Goal: Information Seeking & Learning: Learn about a topic

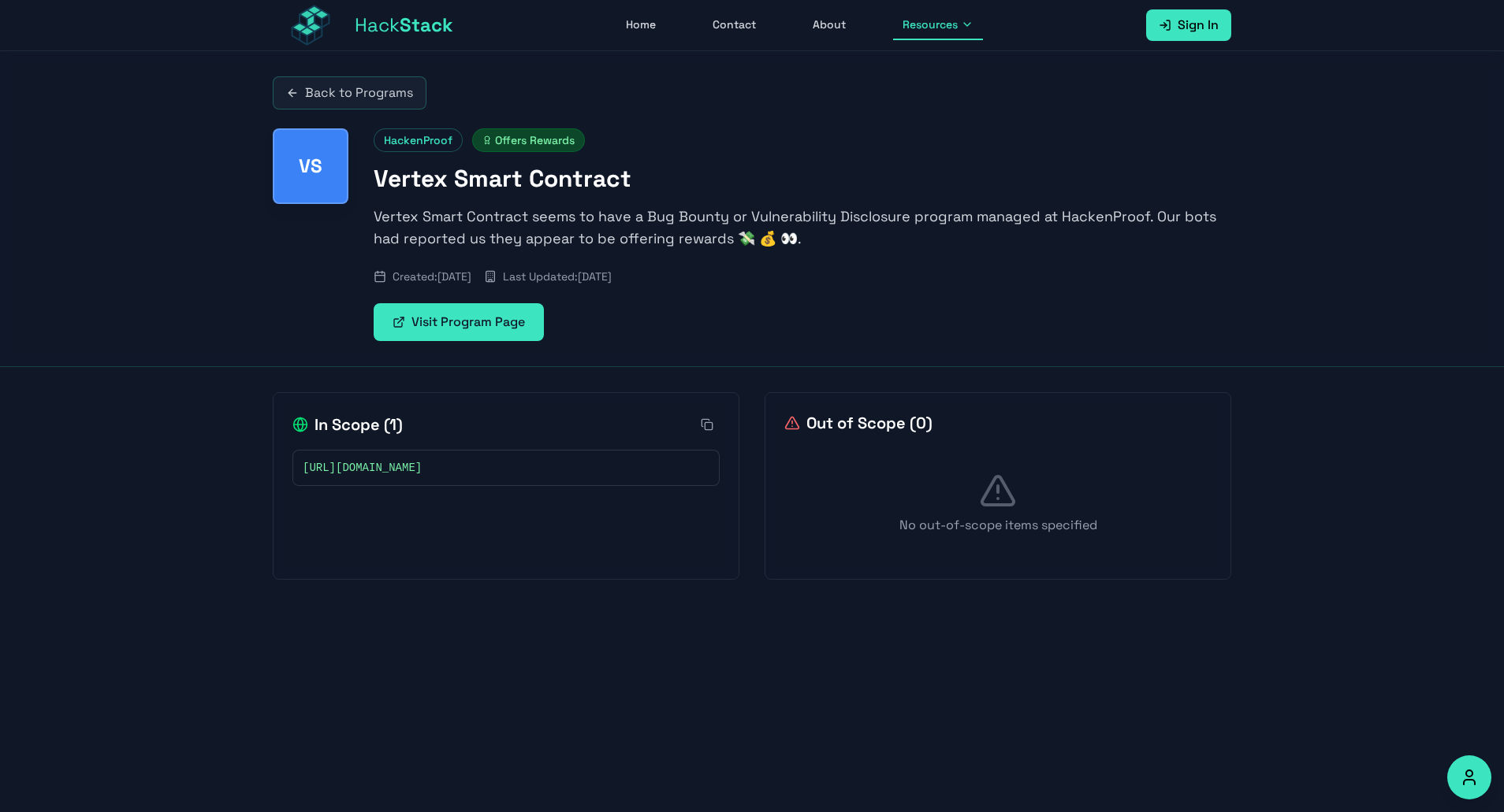
click at [308, 100] on link "Back to Programs" at bounding box center [349, 93] width 154 height 33
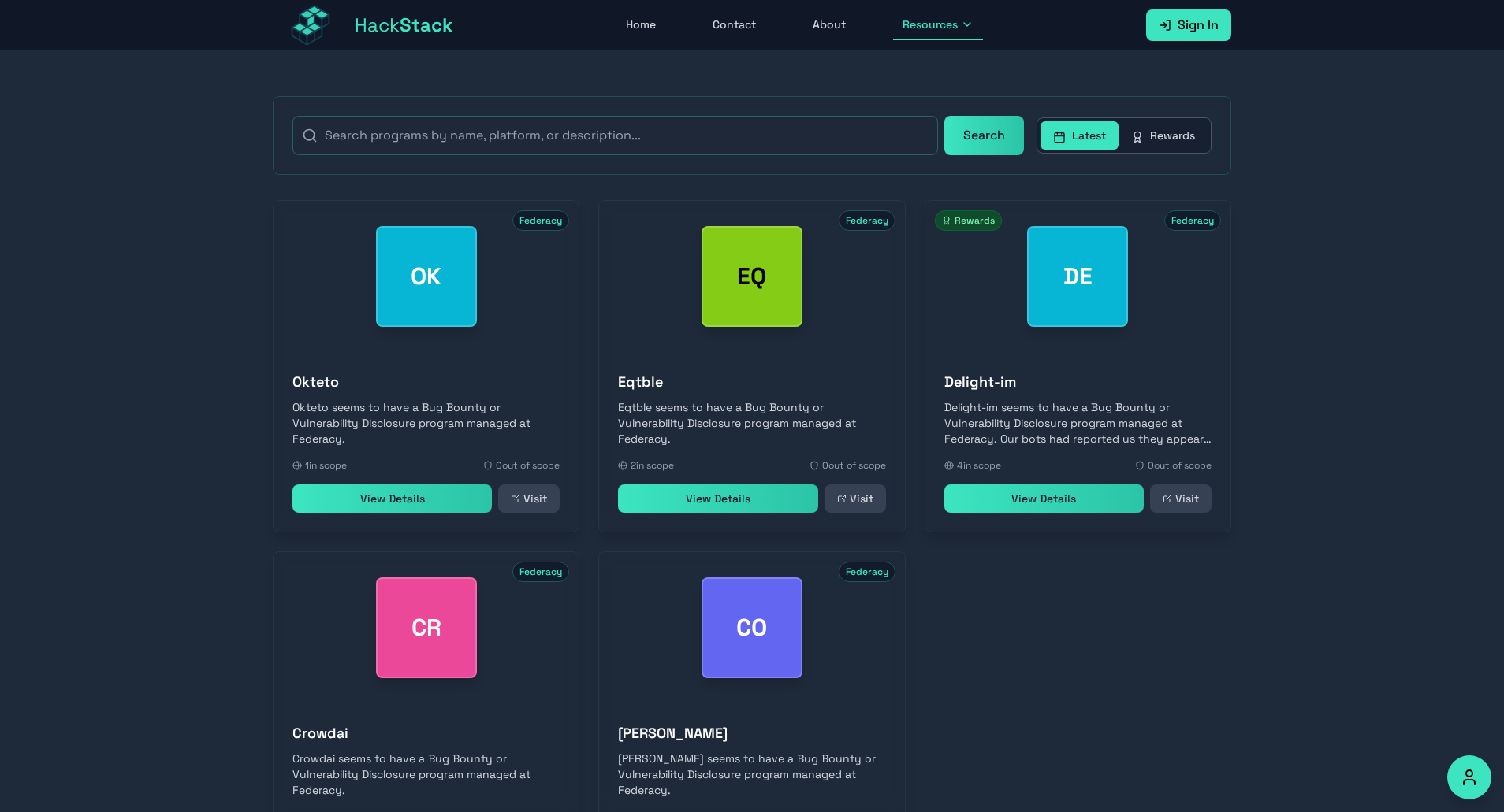
scroll to position [497, 0]
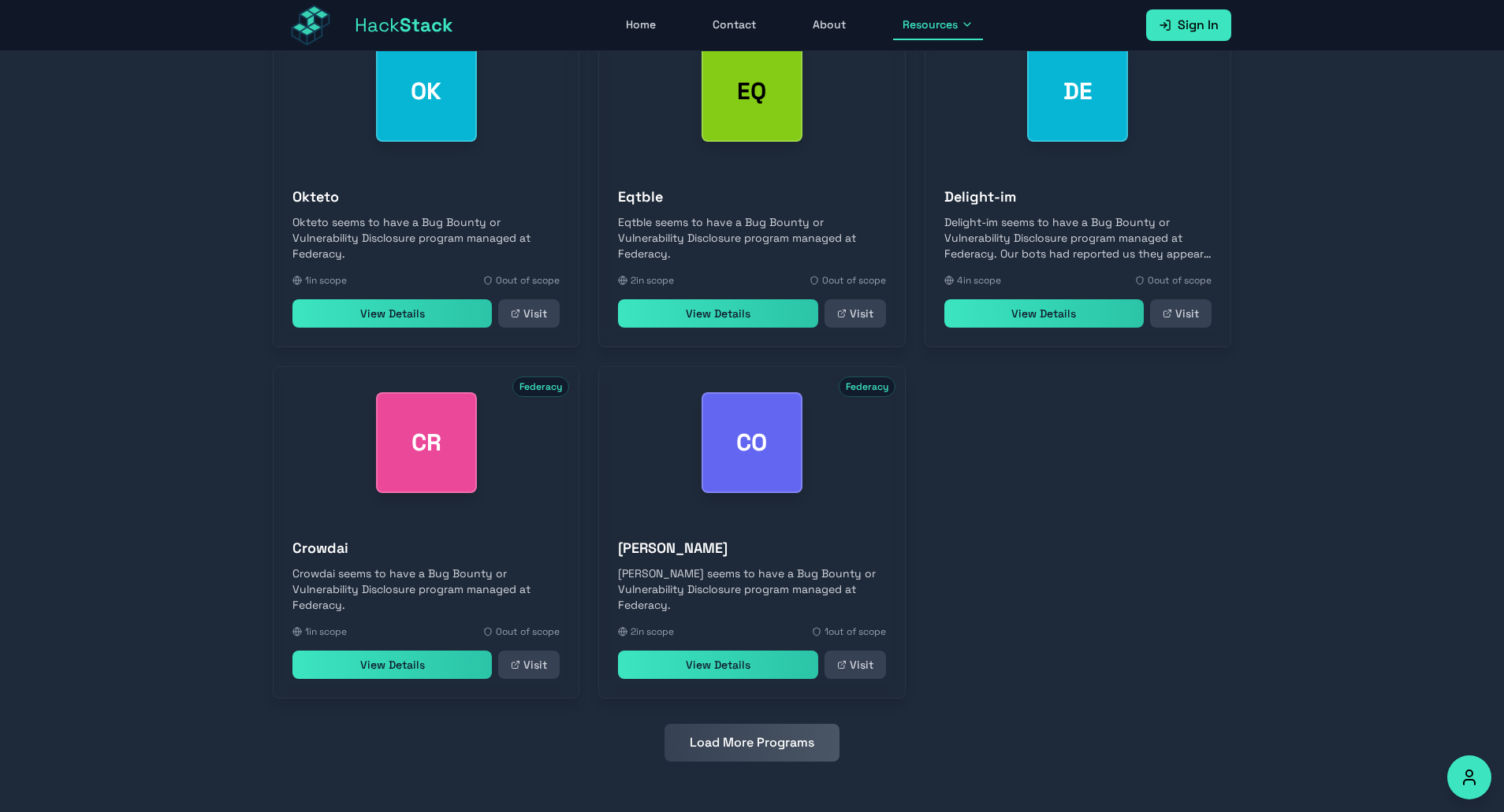
click at [734, 767] on div "Search Latest Rewards OK Federacy Okteto Okteto seems to have a Bug Bounty or V…" at bounding box center [752, 336] width 1009 height 952
click at [739, 753] on button "Load More Programs" at bounding box center [752, 742] width 175 height 38
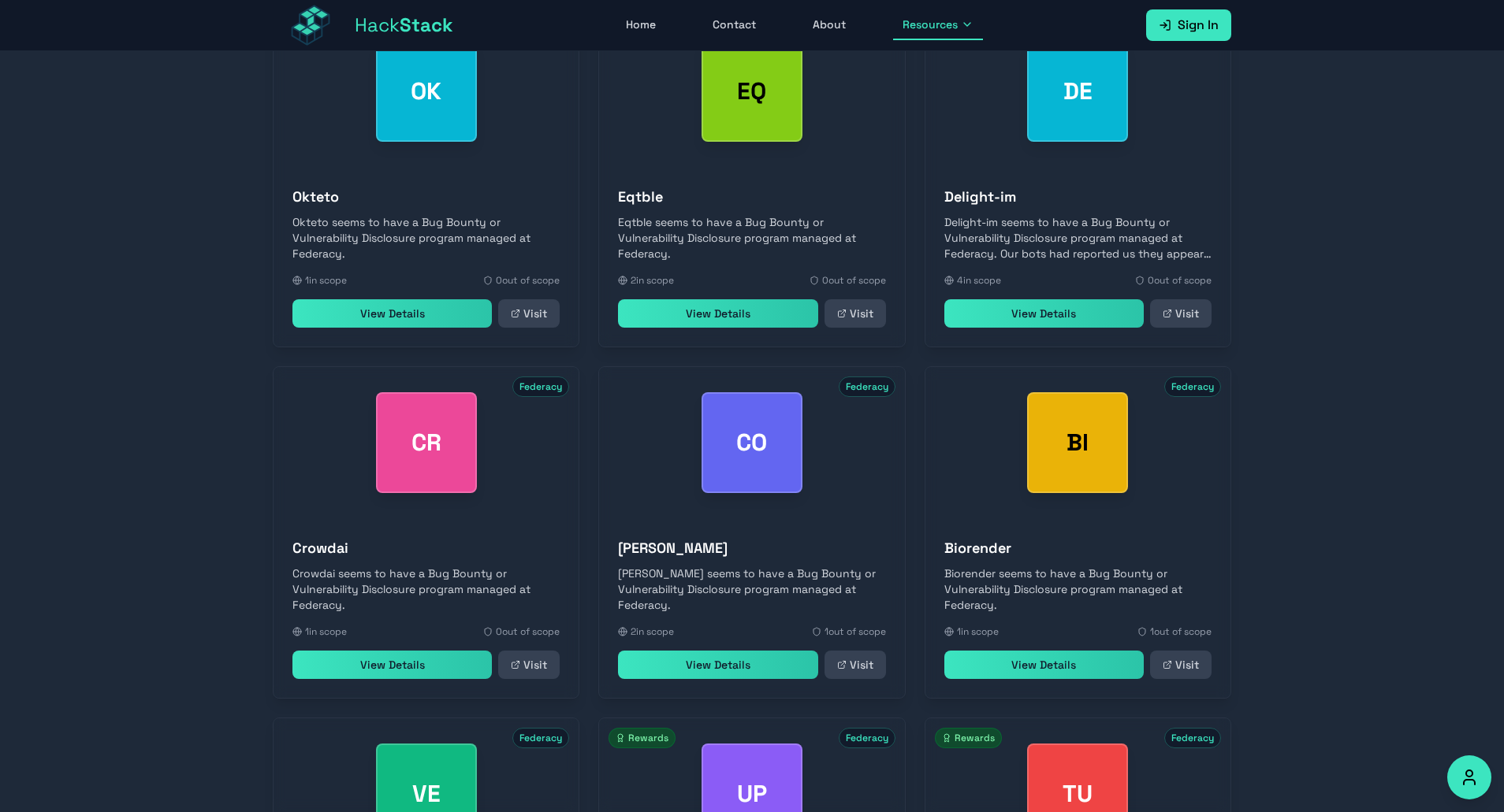
scroll to position [1199, 0]
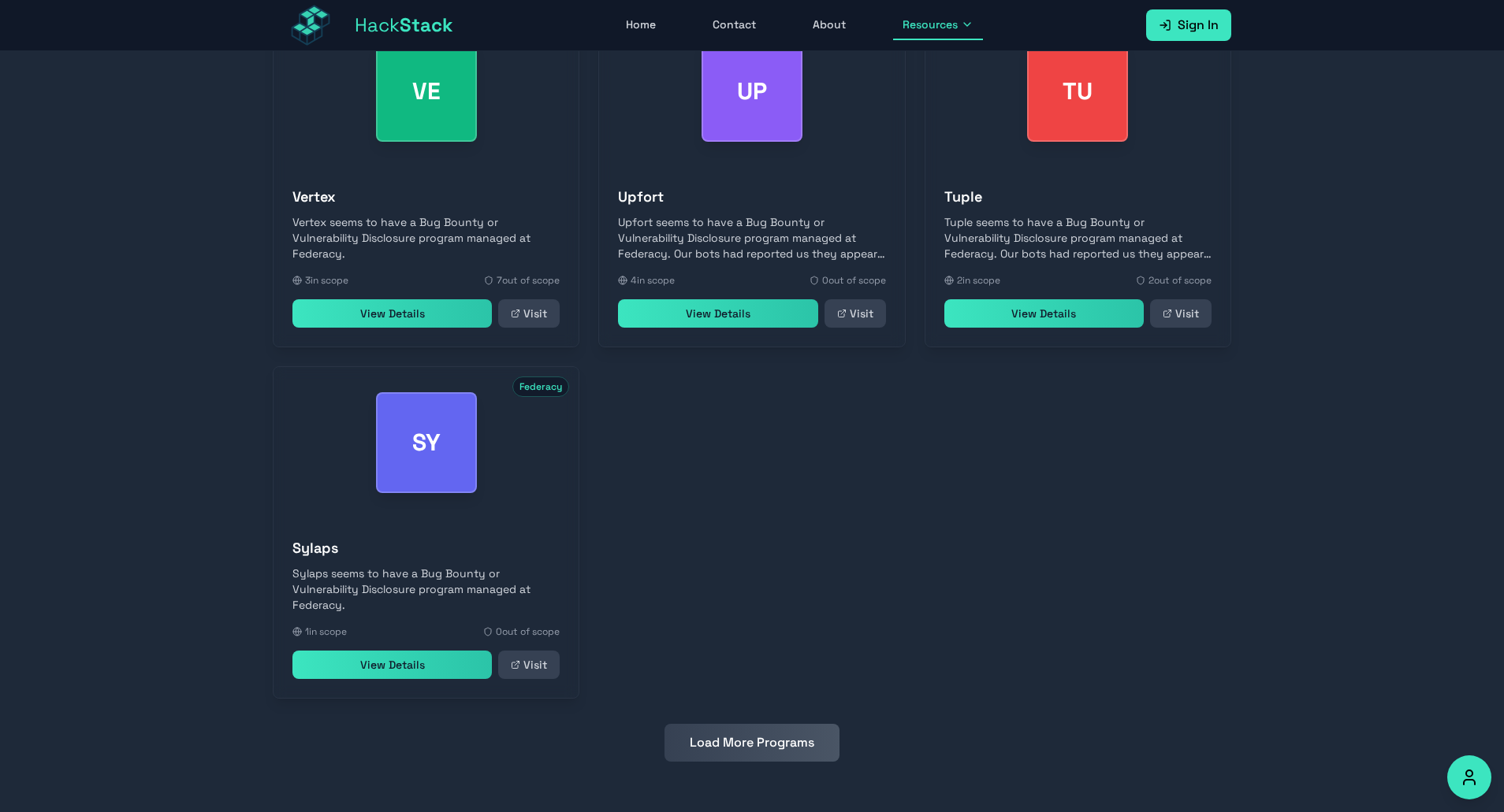
click at [739, 753] on button "Load More Programs" at bounding box center [752, 742] width 175 height 38
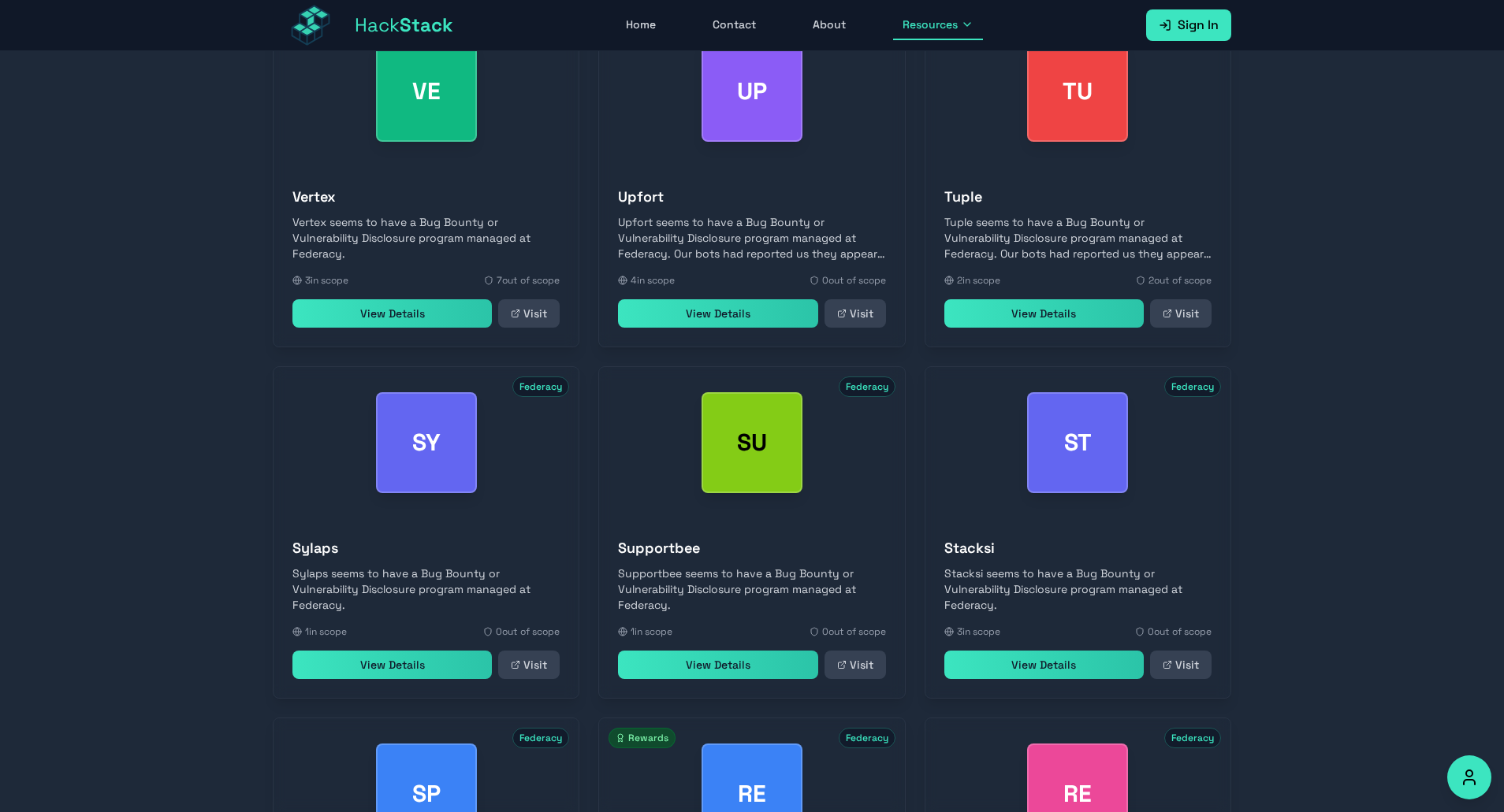
scroll to position [1550, 0]
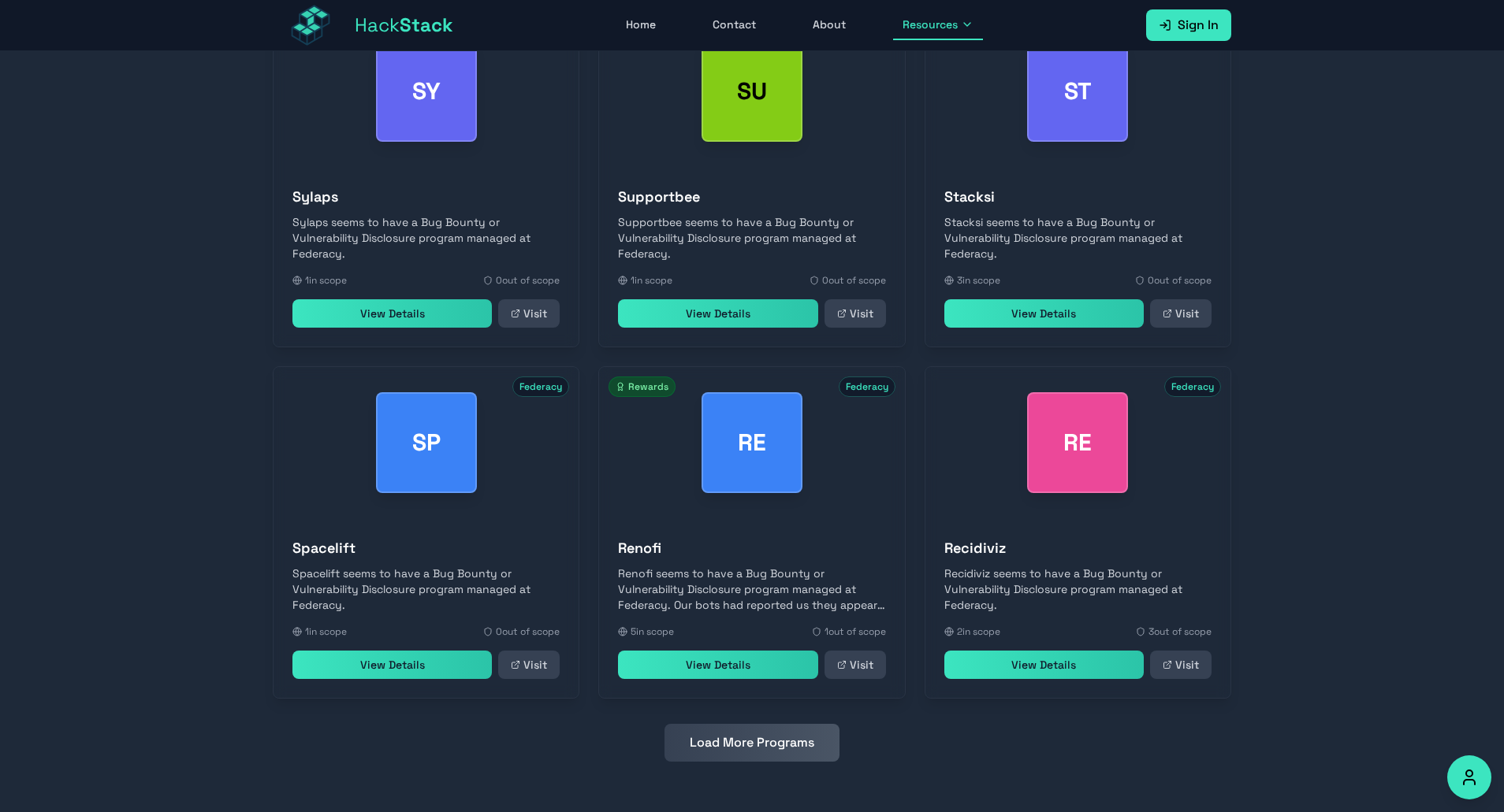
click at [739, 753] on button "Load More Programs" at bounding box center [752, 742] width 175 height 38
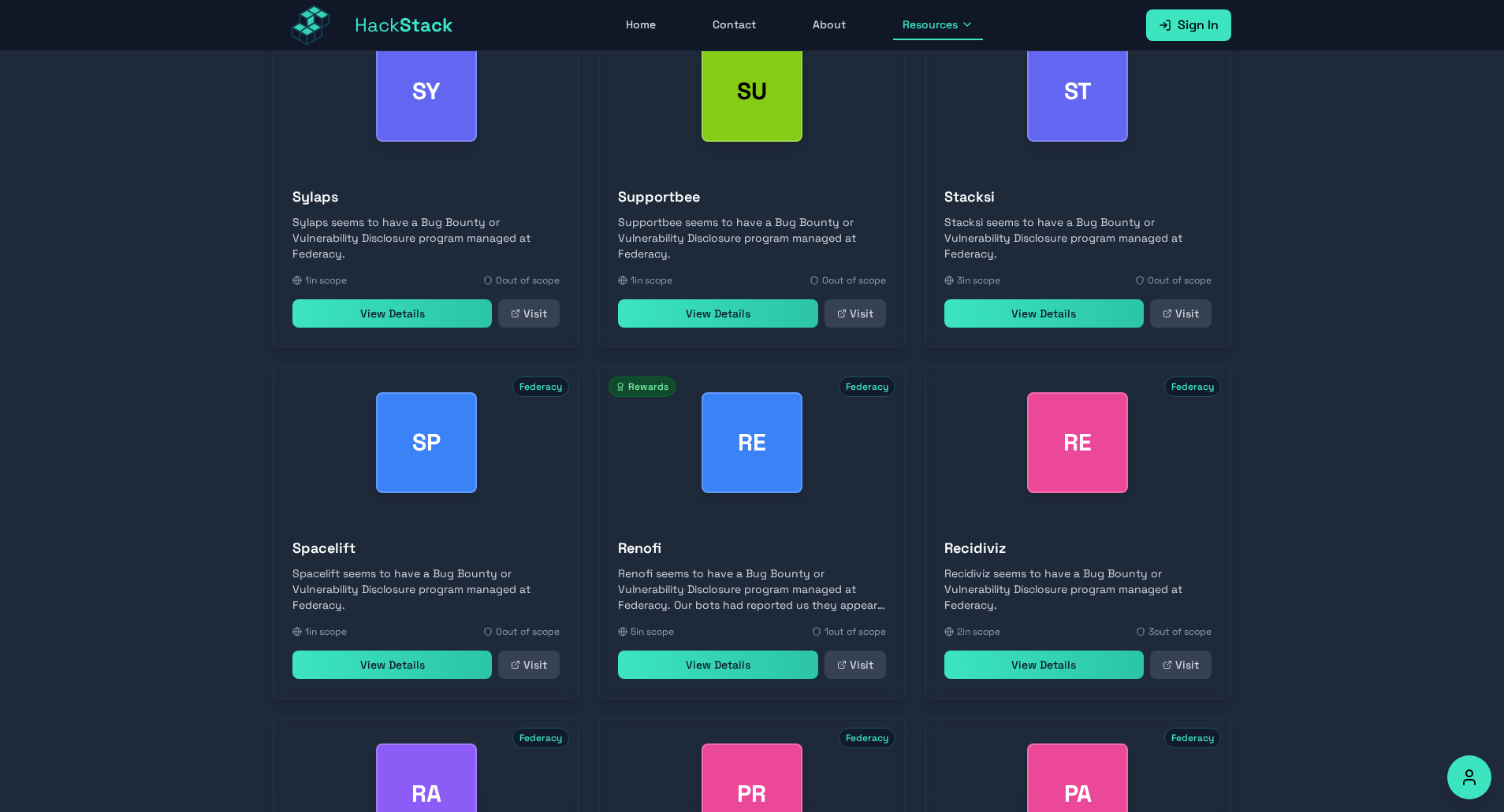
scroll to position [0, 0]
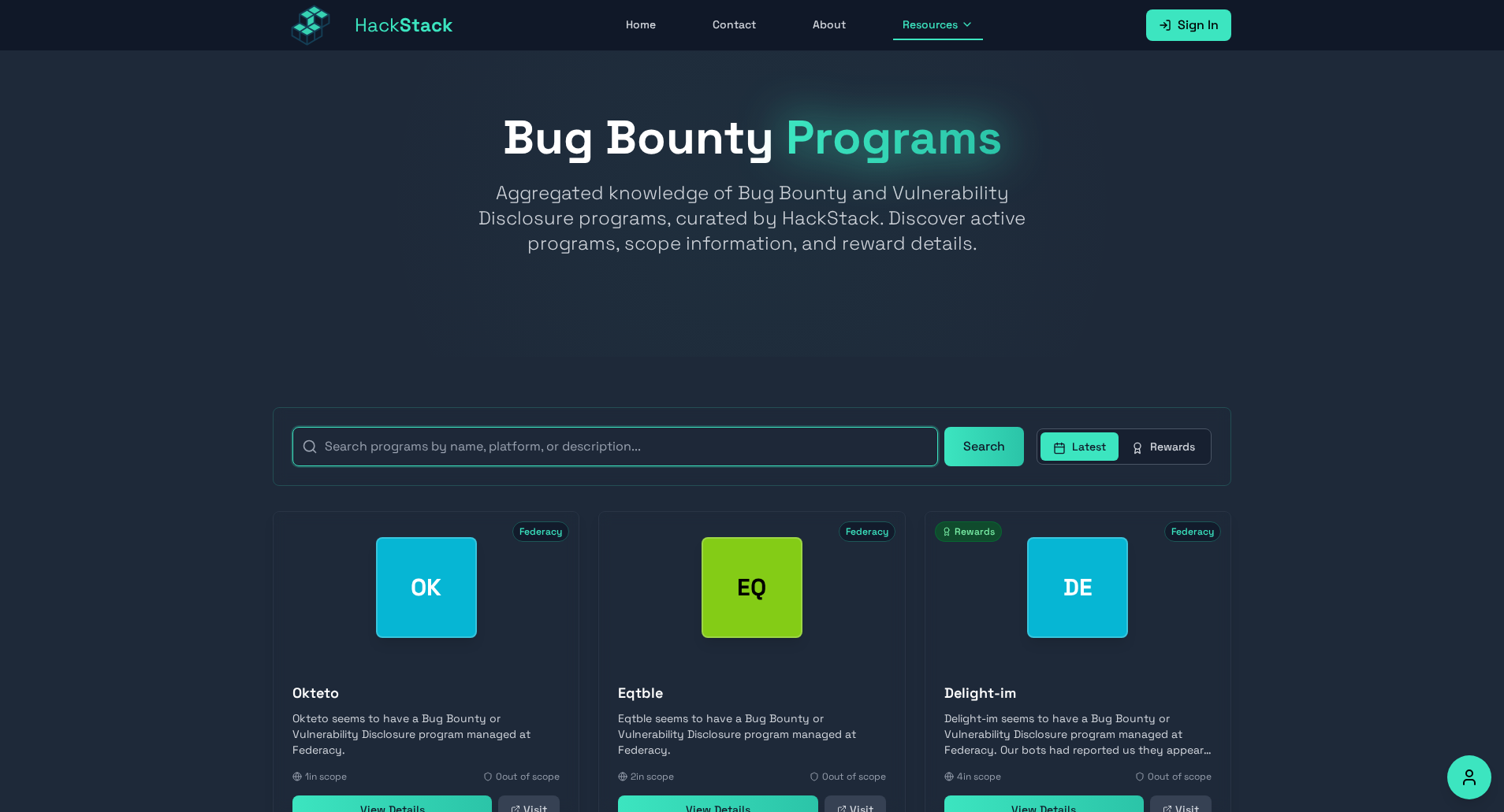
click at [695, 445] on input "text" at bounding box center [615, 446] width 646 height 40
click at [1173, 452] on button "Rewards" at bounding box center [1163, 446] width 89 height 29
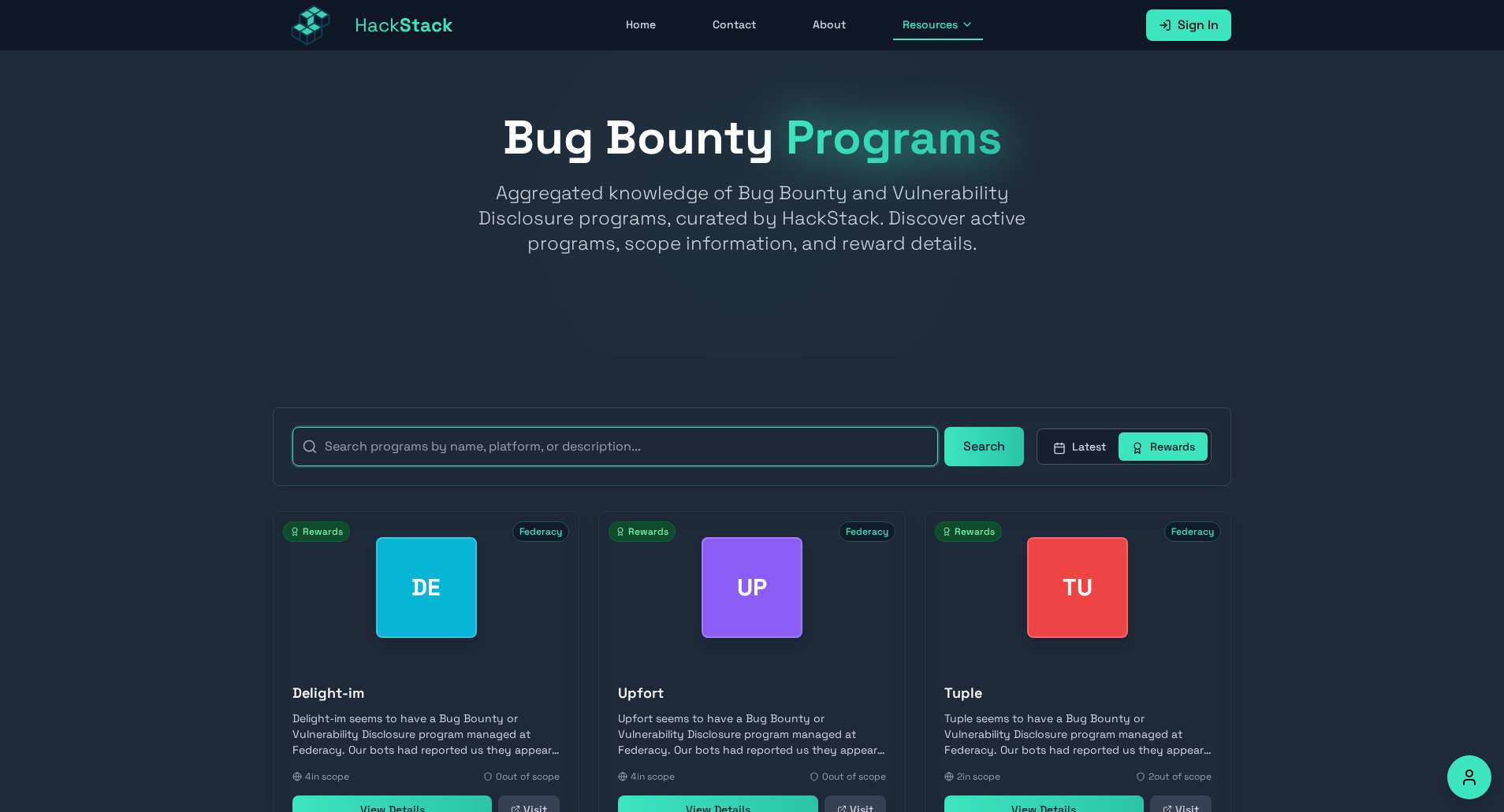
click at [841, 432] on input "text" at bounding box center [615, 446] width 646 height 40
type input "zk"
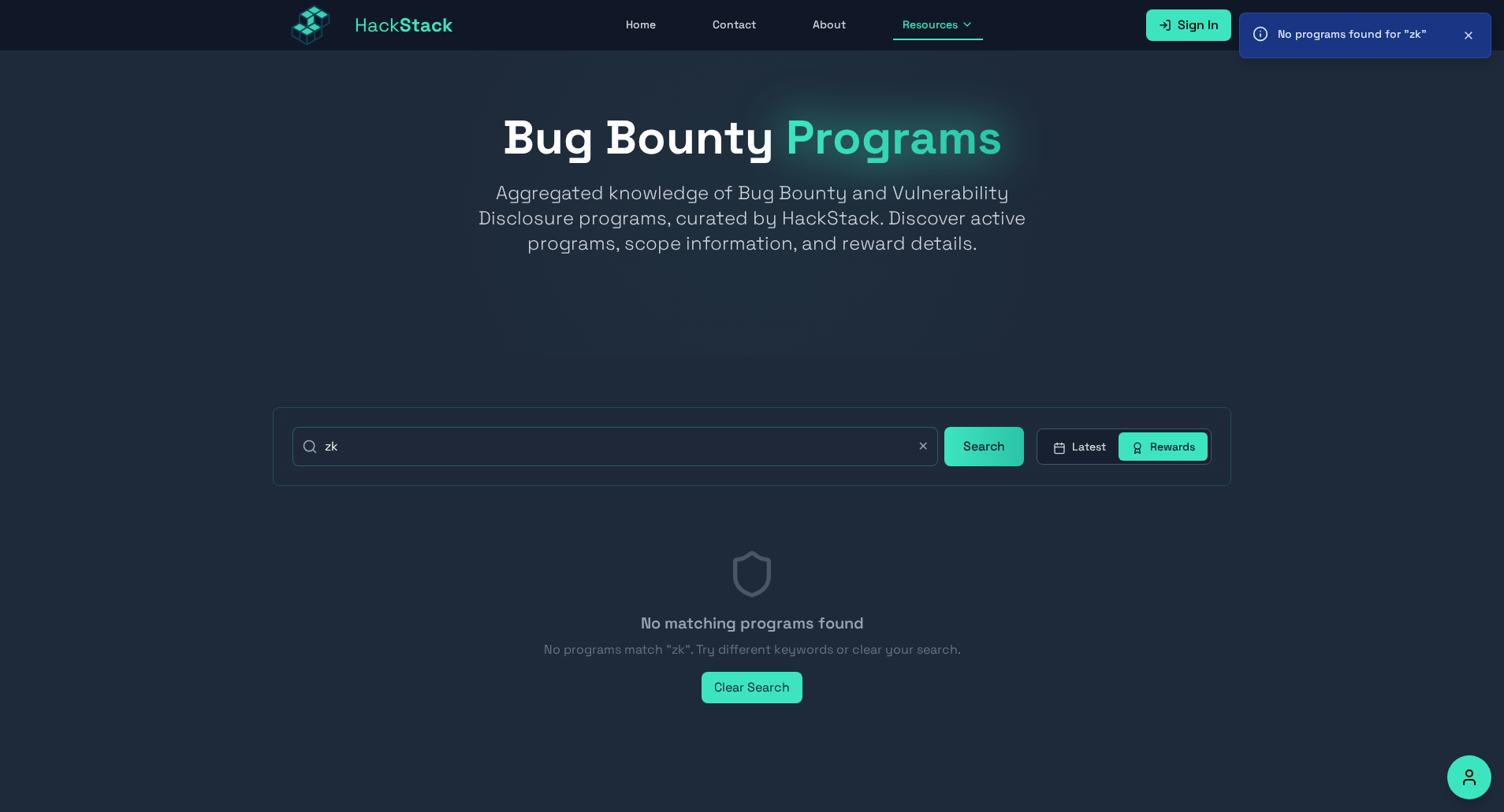
click at [956, 442] on button "Search" at bounding box center [983, 446] width 80 height 40
click at [841, 447] on input "zk" at bounding box center [615, 446] width 646 height 40
click at [753, 677] on button "Clear Search" at bounding box center [752, 688] width 101 height 31
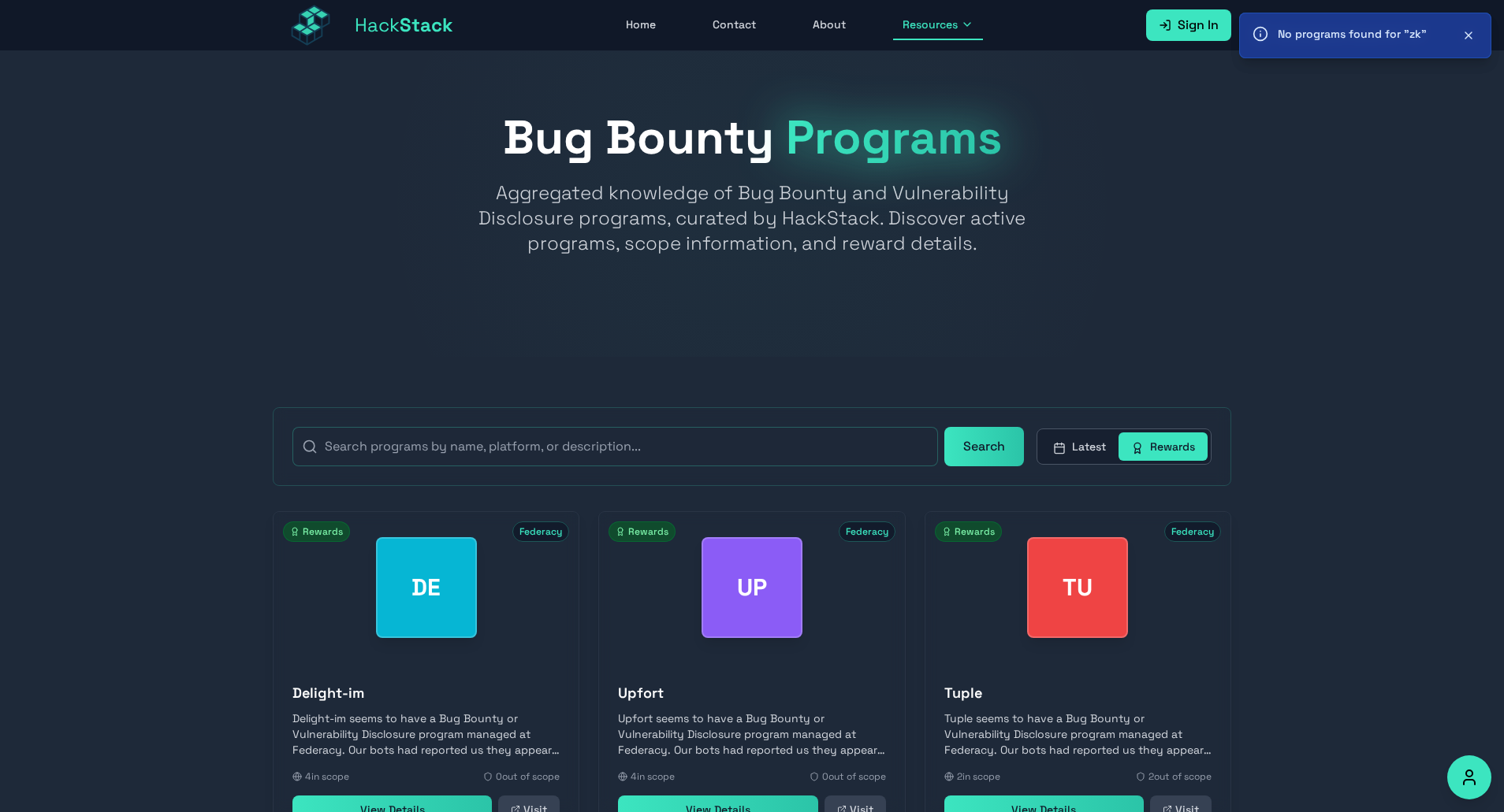
scroll to position [497, 0]
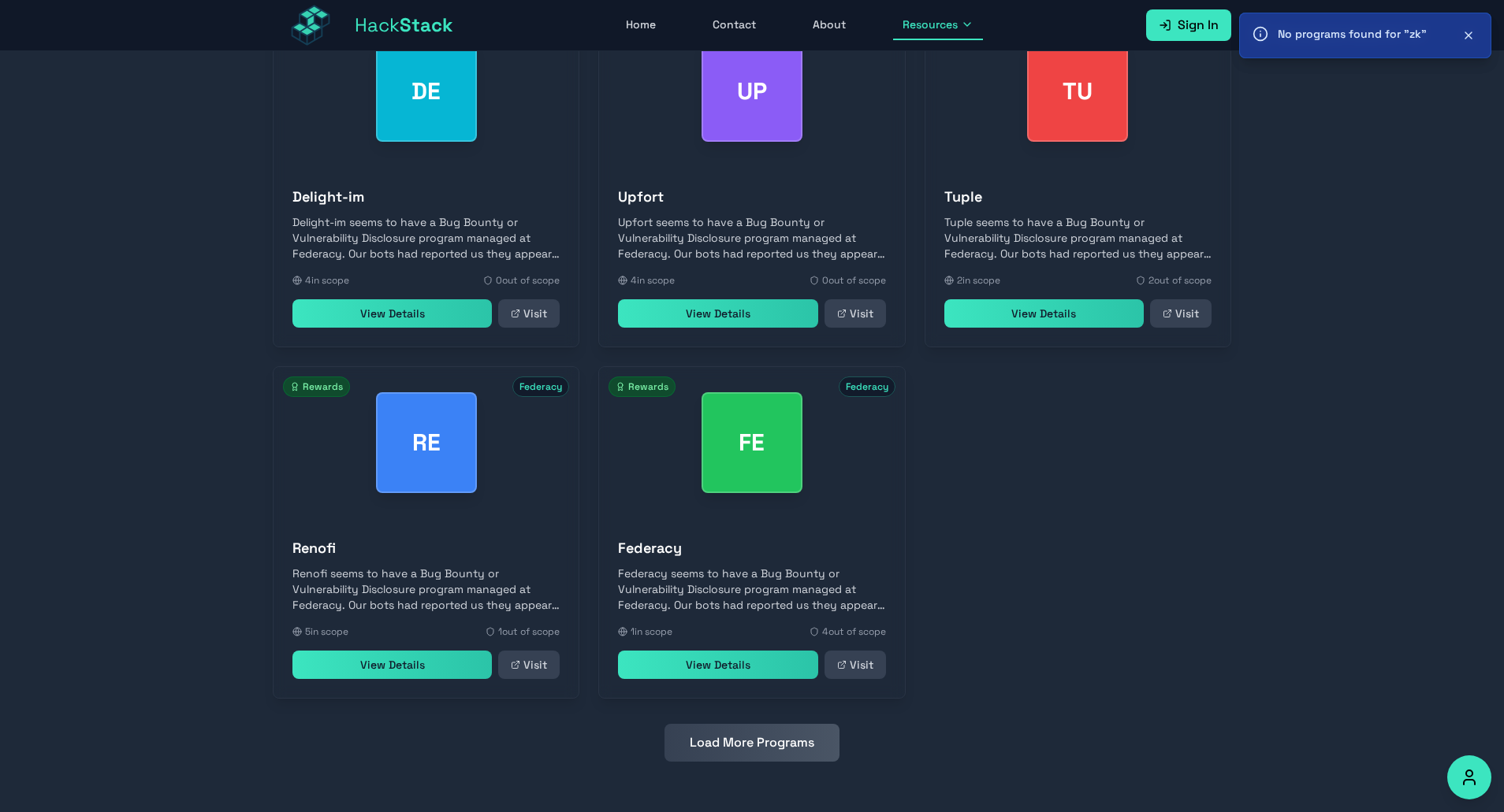
click at [734, 766] on div "Search Latest Rewards DE Federacy Rewards Delight-im Delight-im seems to have a…" at bounding box center [752, 336] width 1009 height 952
click at [741, 757] on button "Load More Programs" at bounding box center [752, 742] width 175 height 38
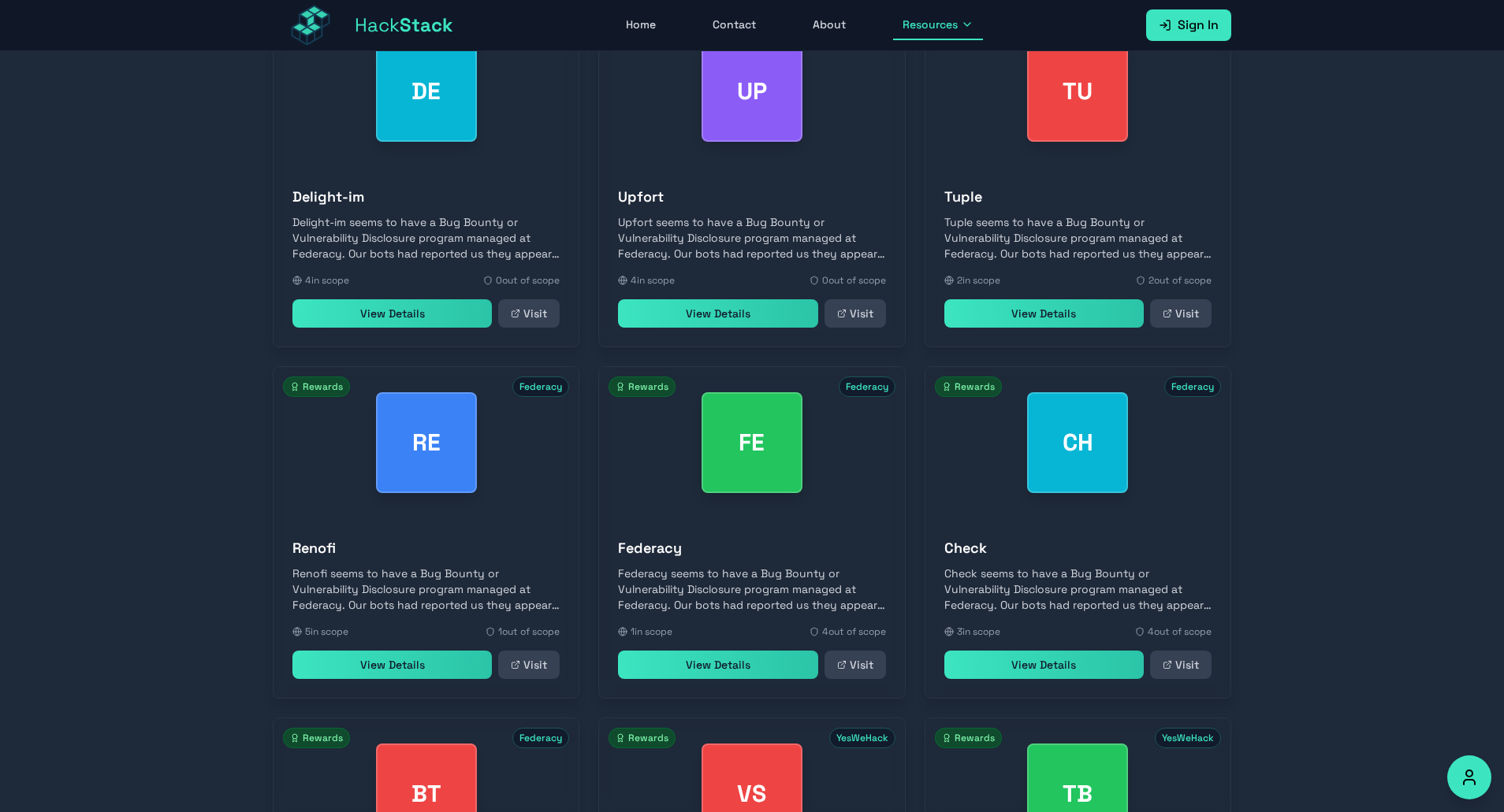
scroll to position [1221, 0]
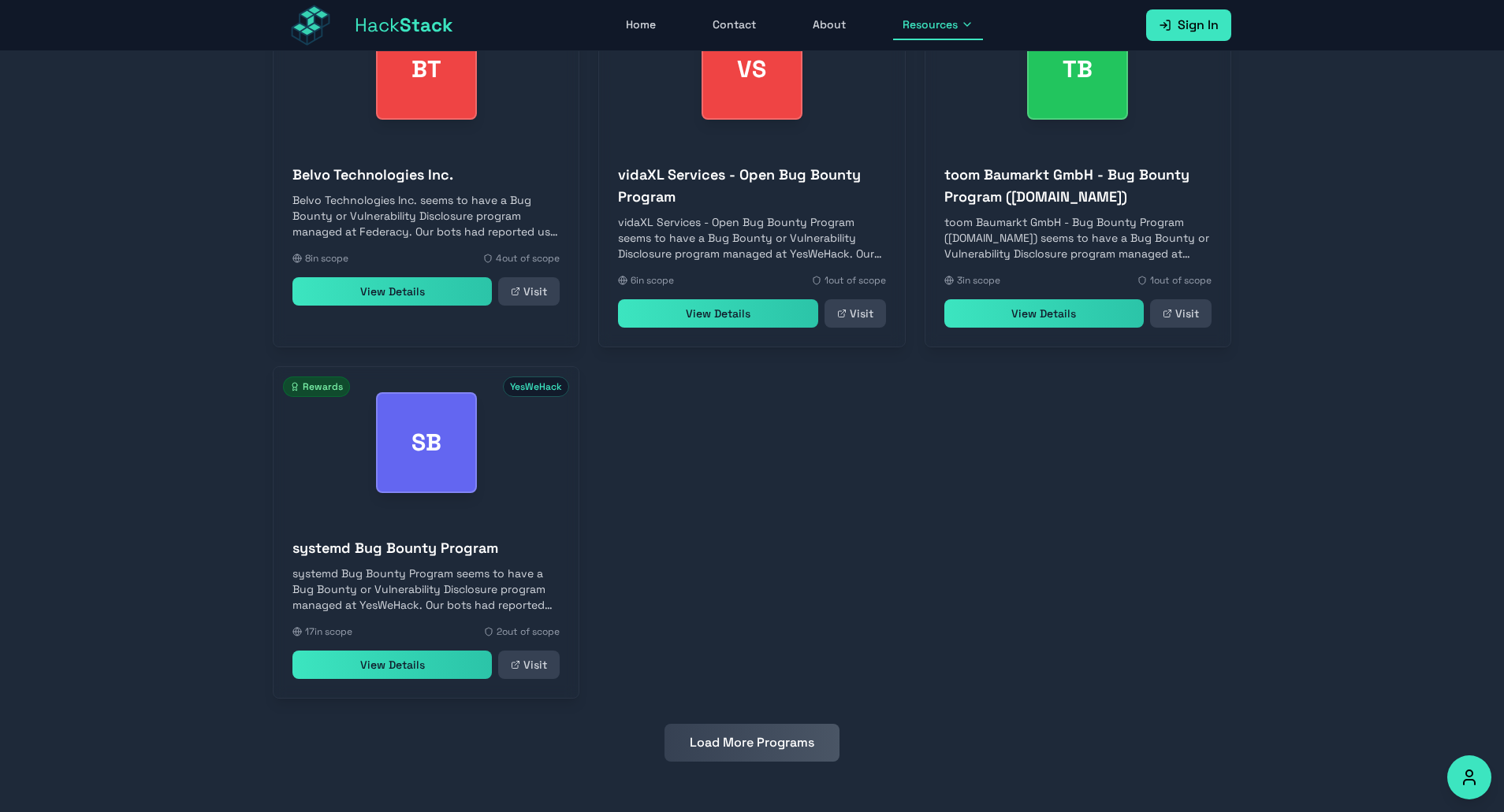
click at [741, 757] on button "Load More Programs" at bounding box center [752, 742] width 175 height 38
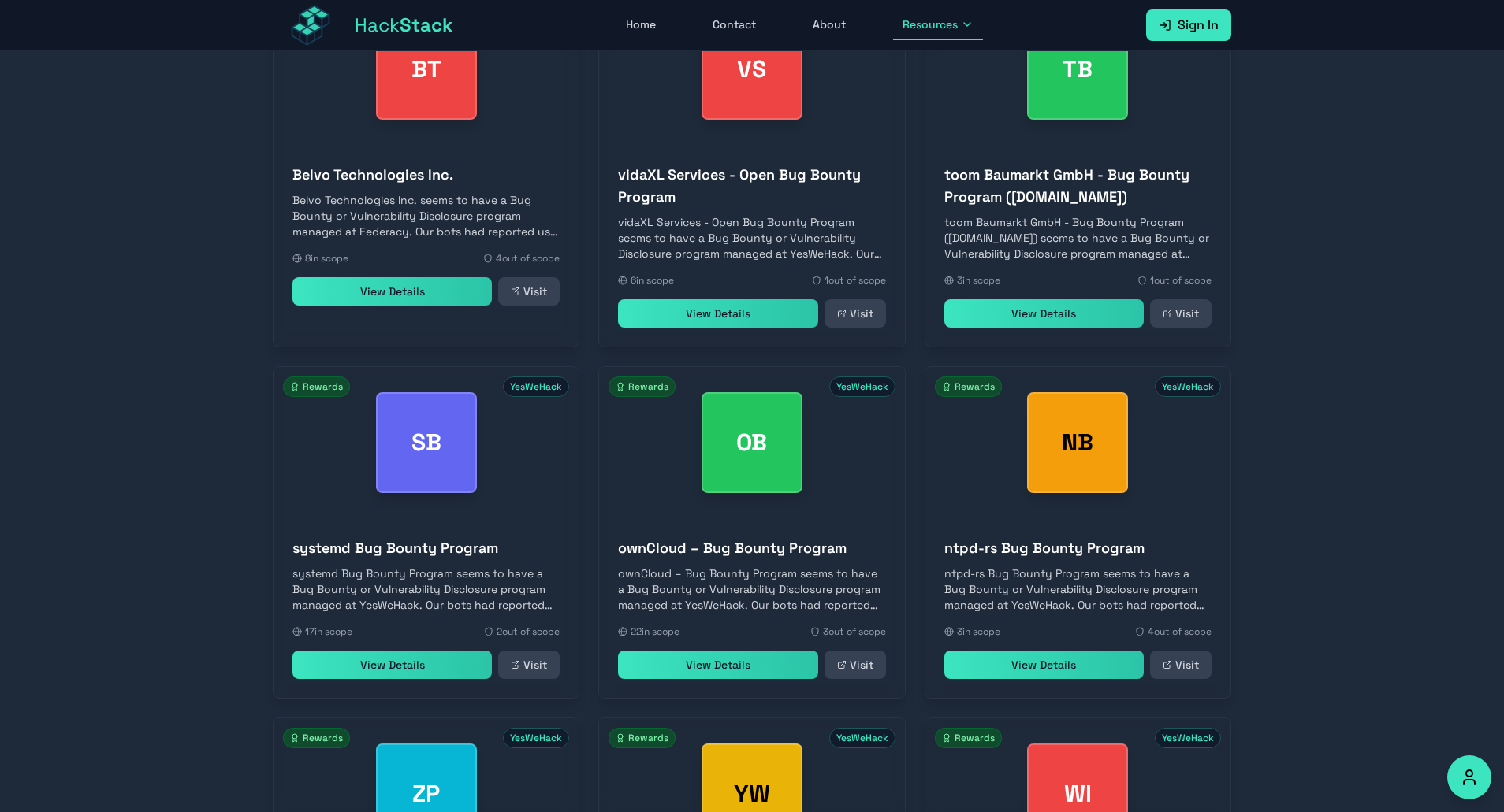
scroll to position [1595, 0]
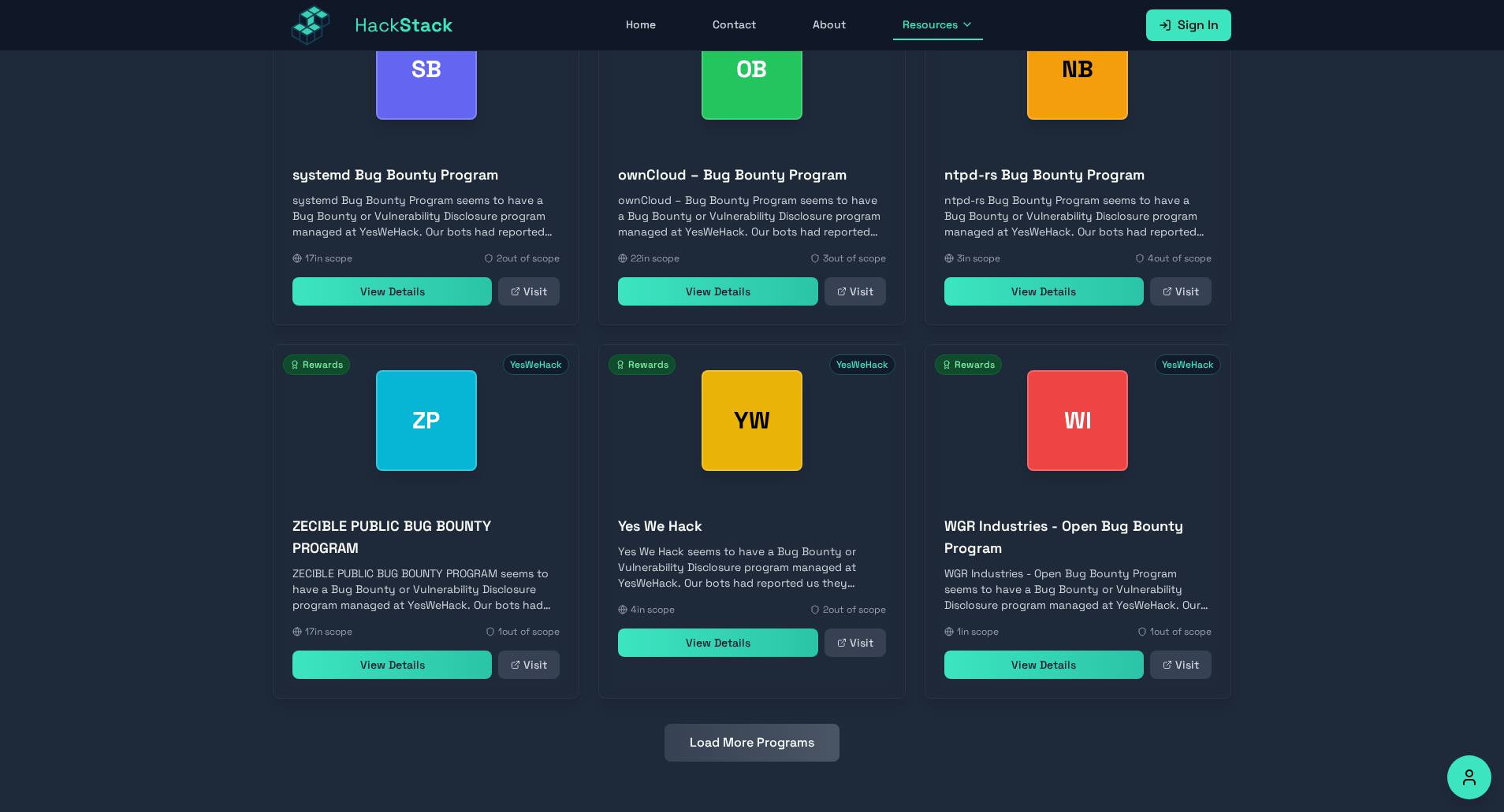
click at [741, 757] on button "Load More Programs" at bounding box center [752, 742] width 175 height 38
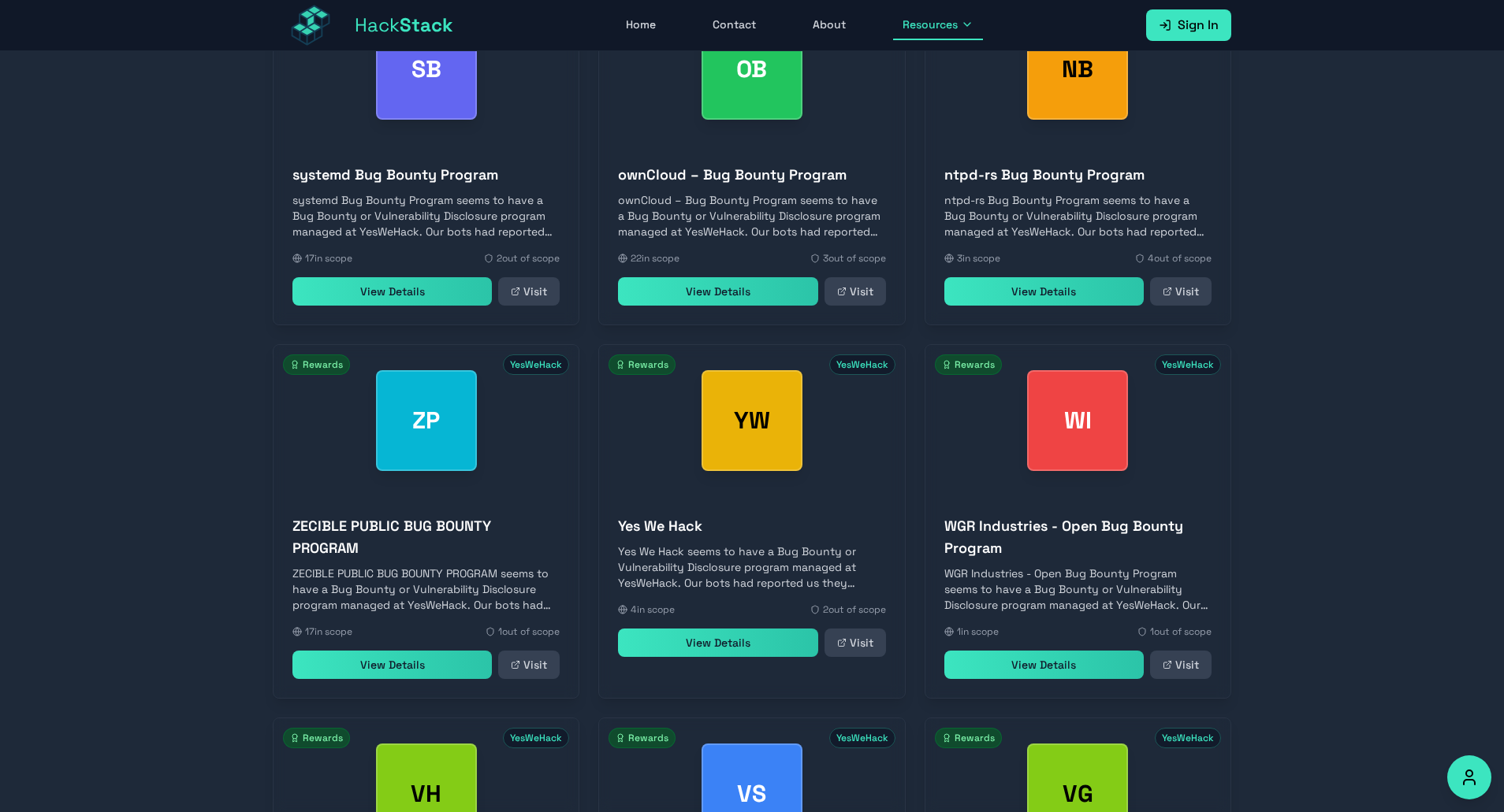
scroll to position [2341, 0]
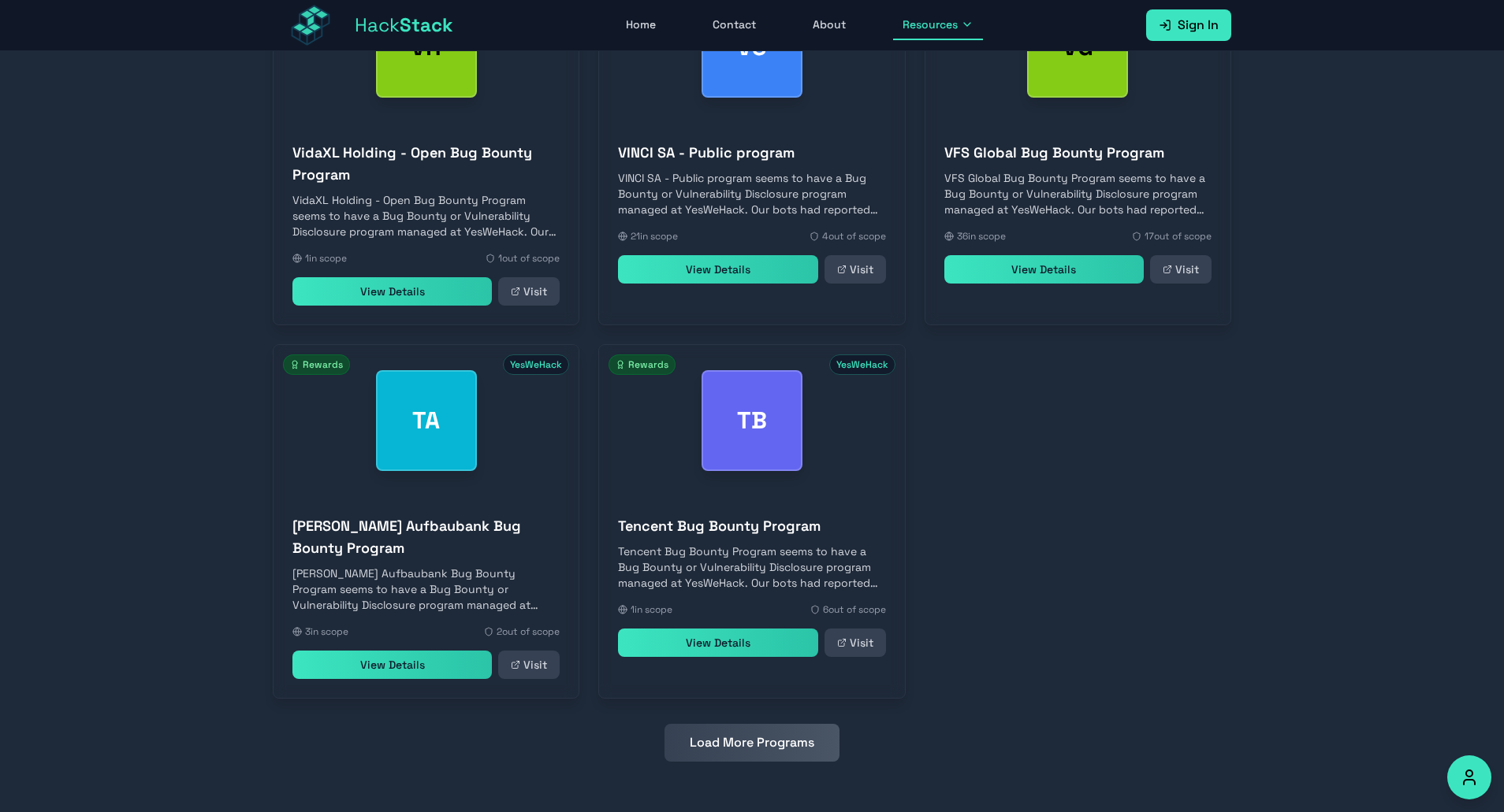
click at [741, 757] on button "Load More Programs" at bounding box center [752, 742] width 175 height 38
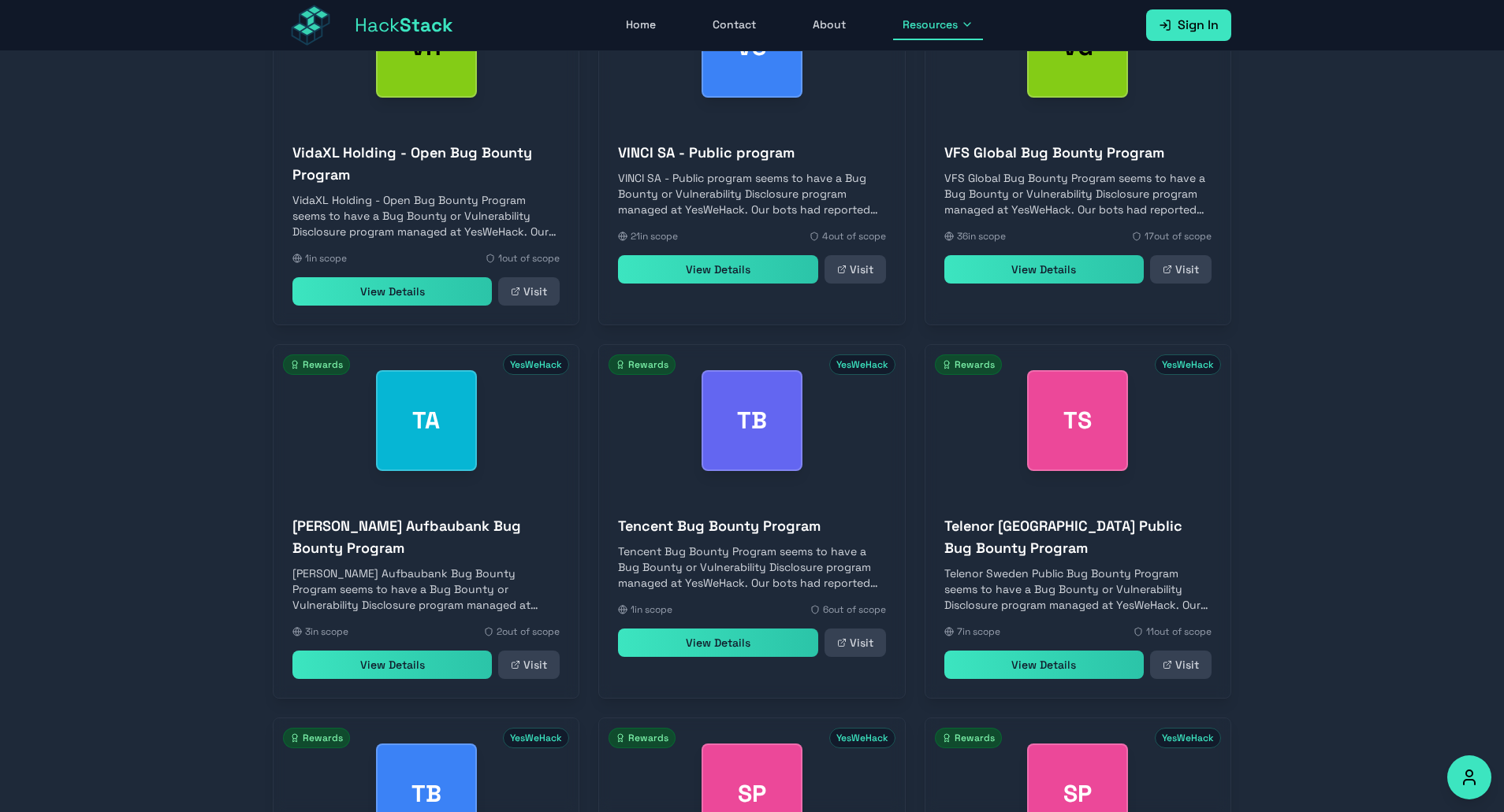
scroll to position [3045, 0]
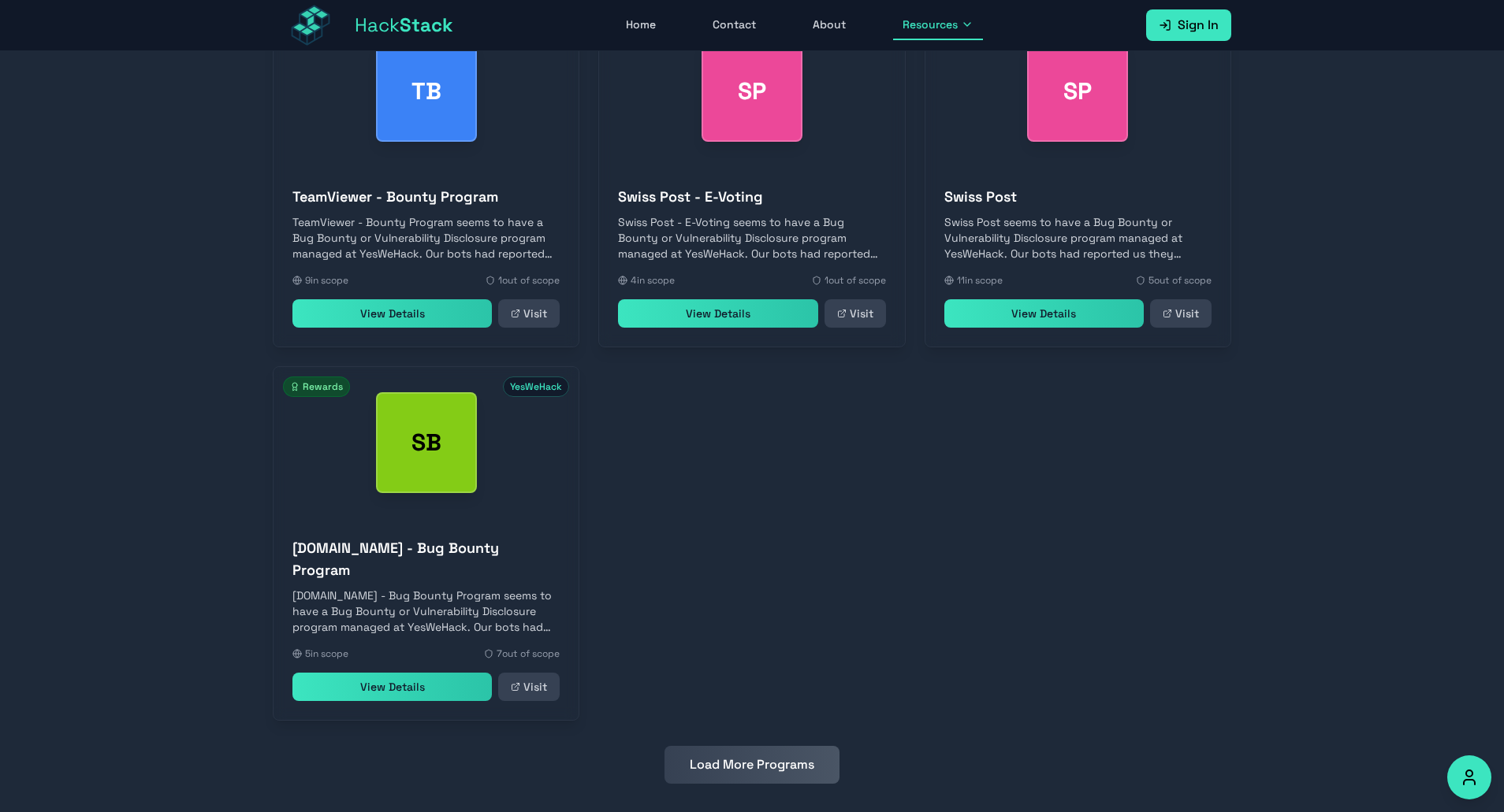
click at [741, 757] on button "Load More Programs" at bounding box center [752, 764] width 175 height 38
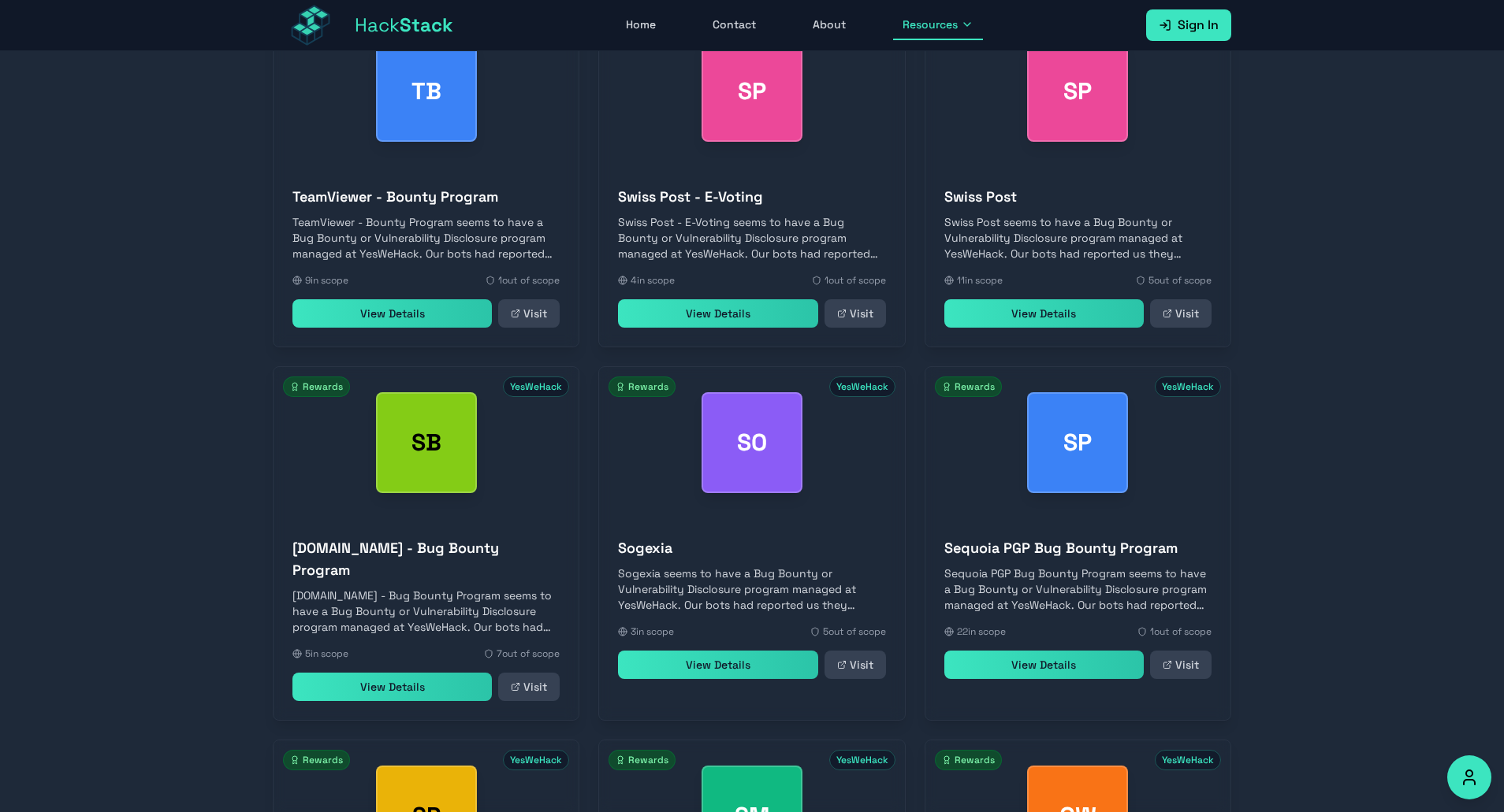
scroll to position [3418, 0]
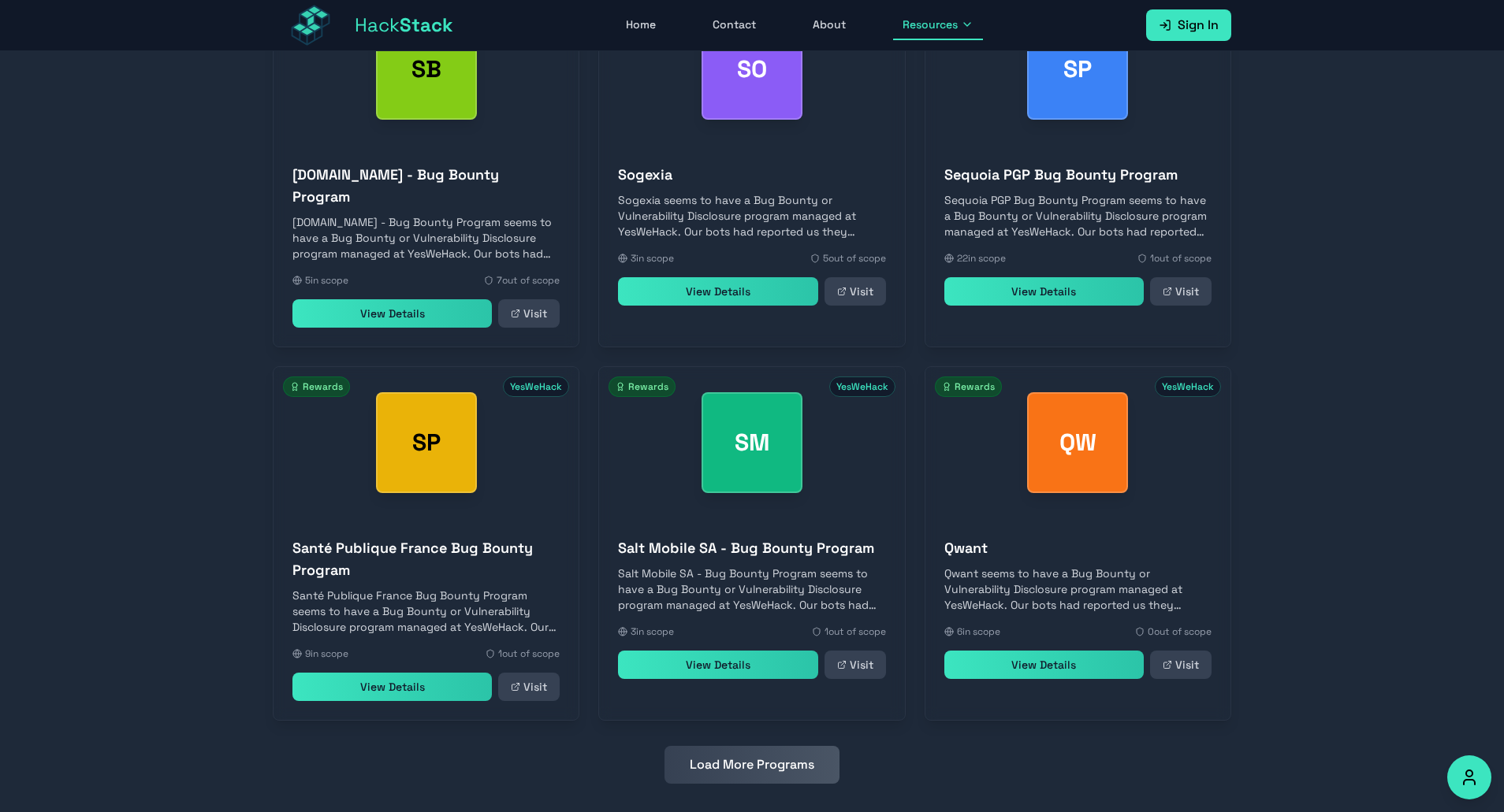
click at [741, 757] on button "Load More Programs" at bounding box center [752, 764] width 175 height 38
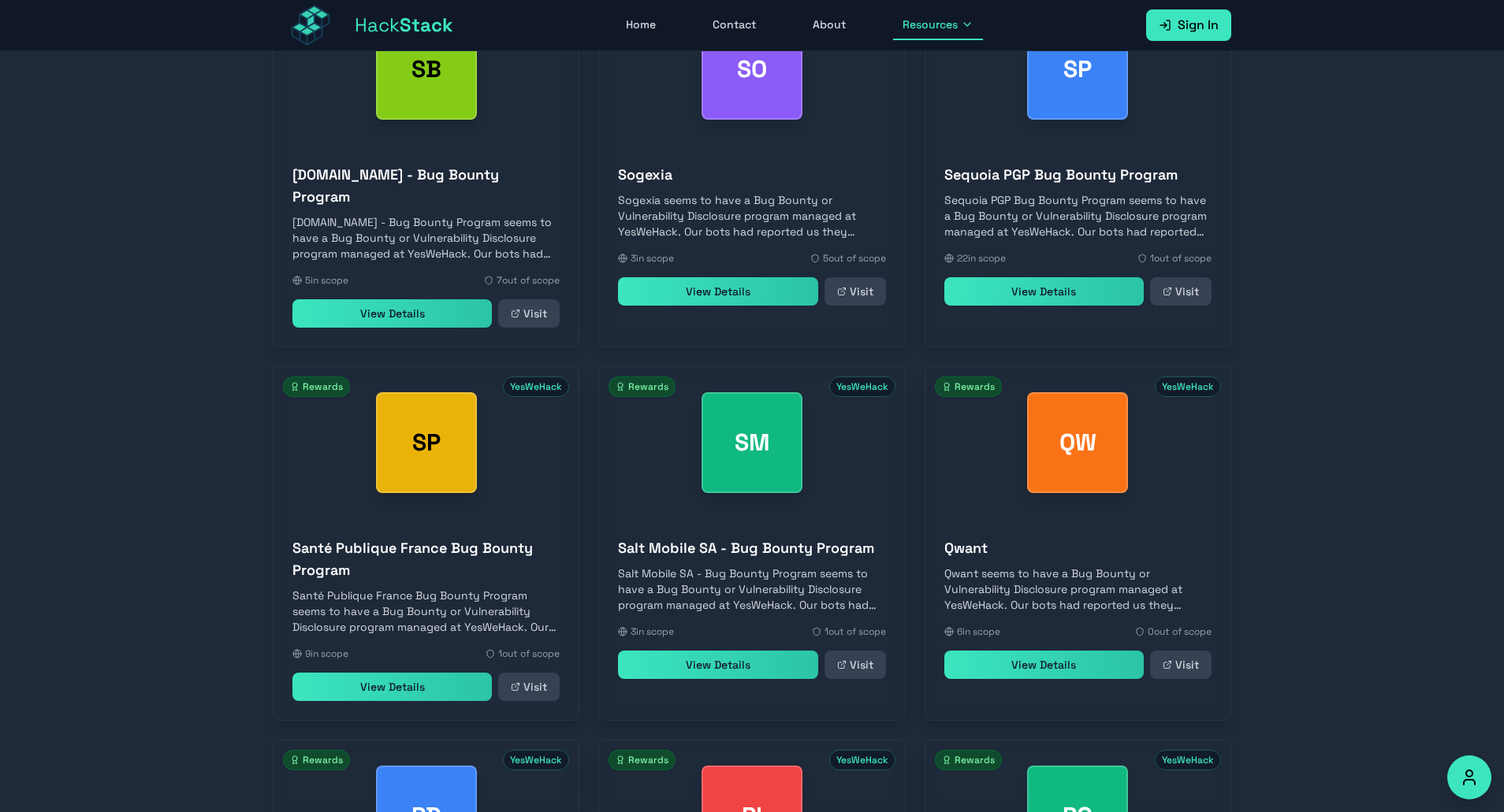
scroll to position [4165, 0]
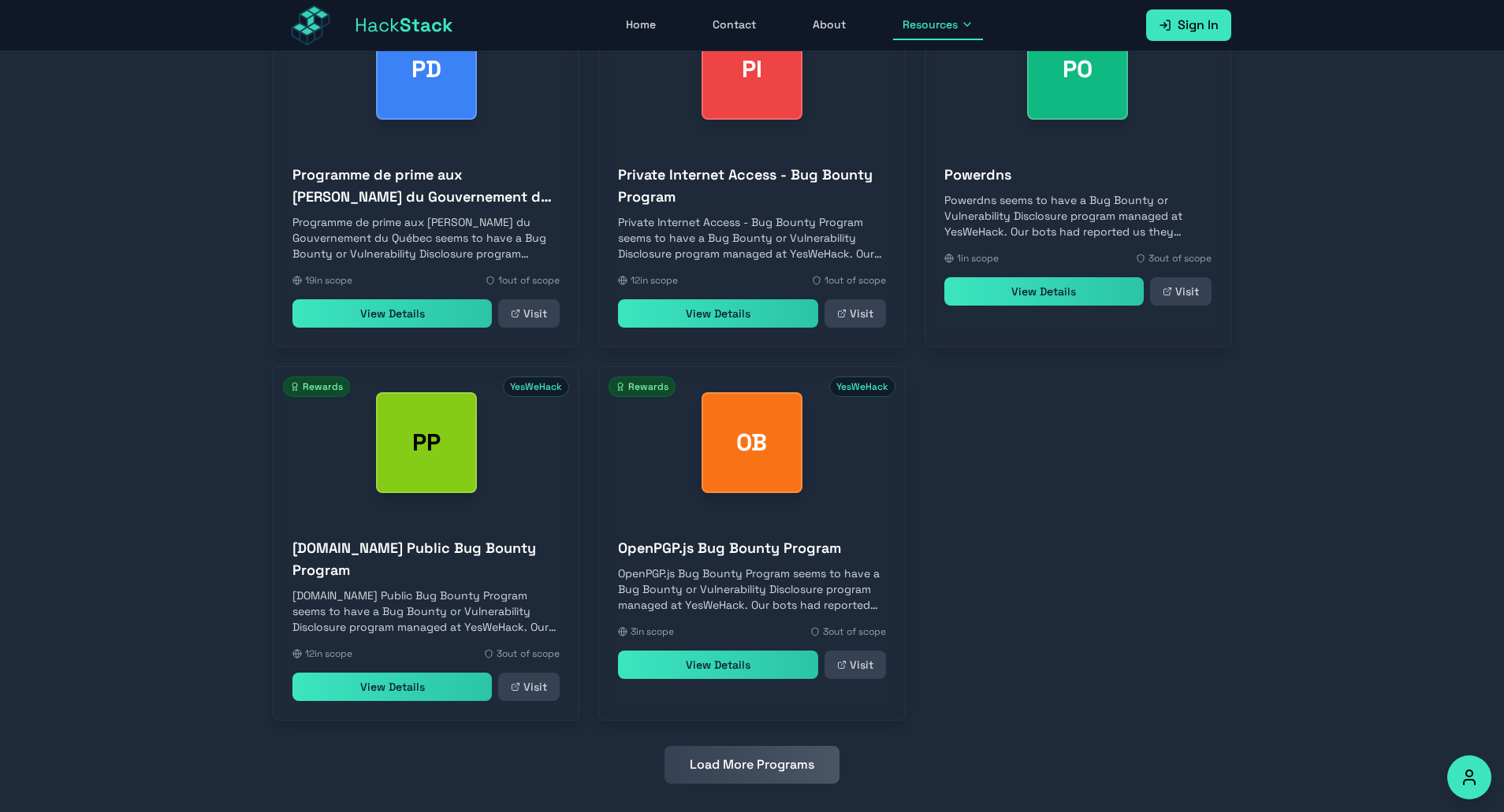
click at [741, 757] on button "Load More Programs" at bounding box center [752, 764] width 175 height 38
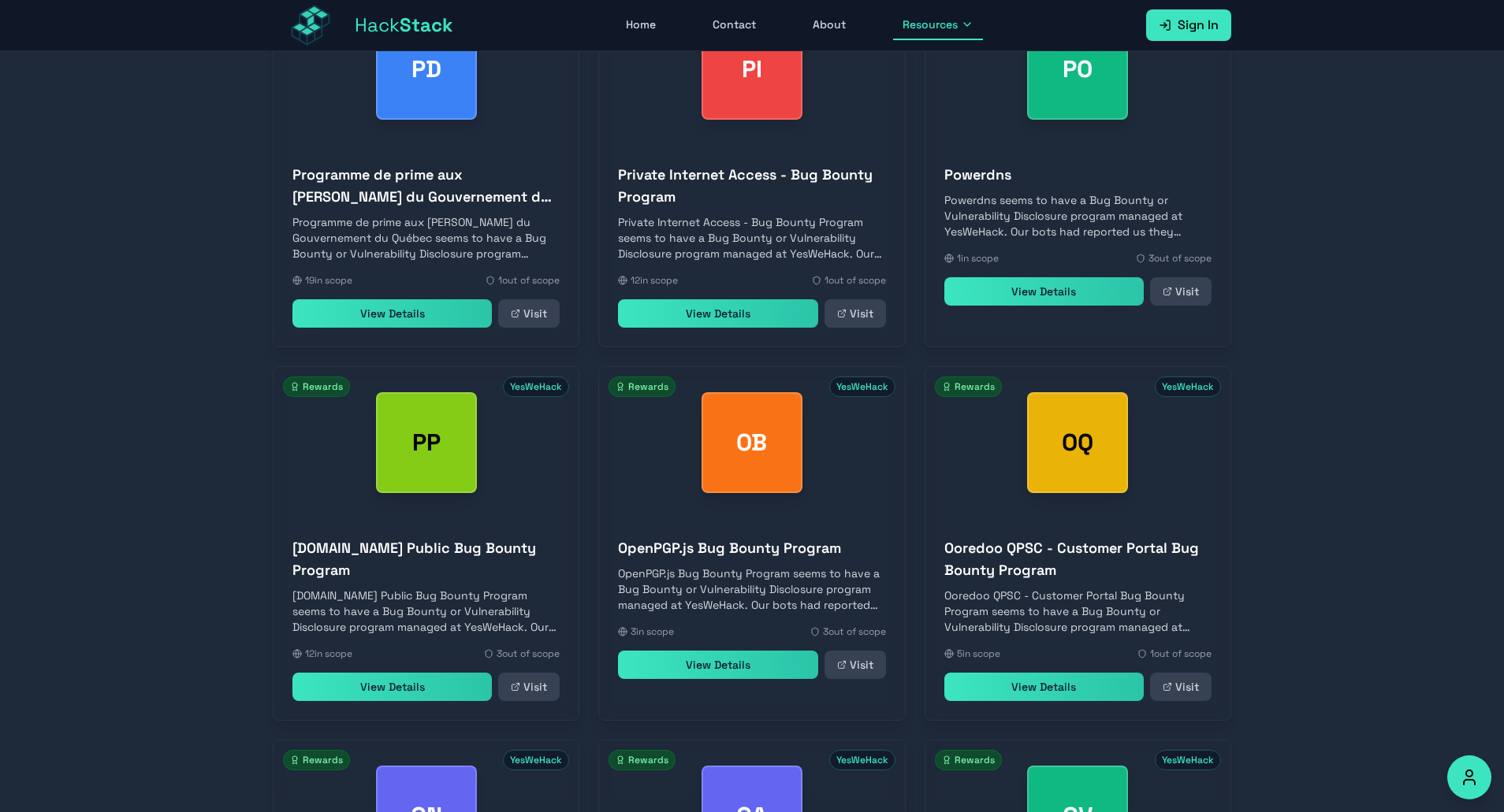
scroll to position [4867, 0]
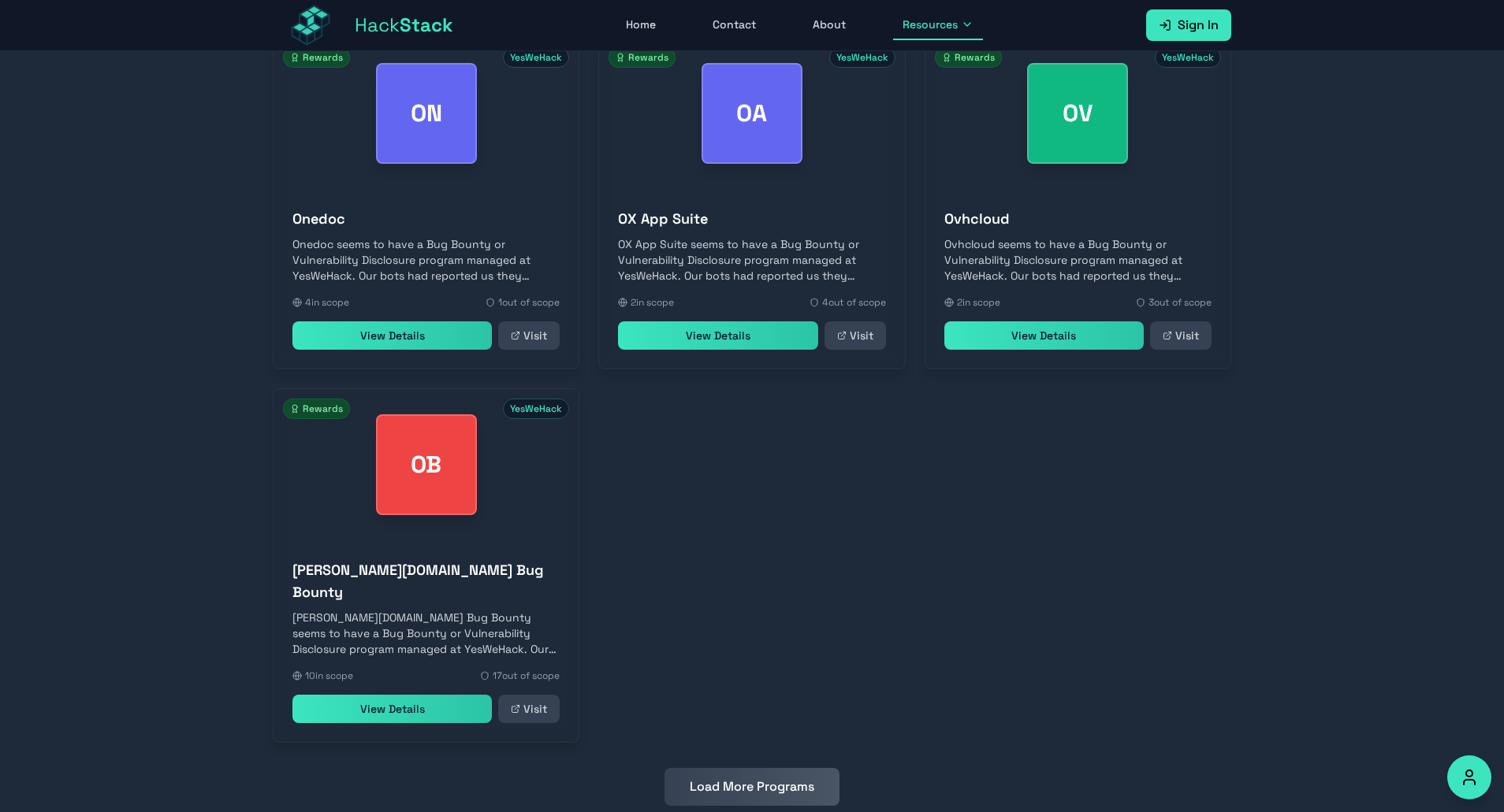
click at [741, 768] on button "Load More Programs" at bounding box center [752, 786] width 175 height 38
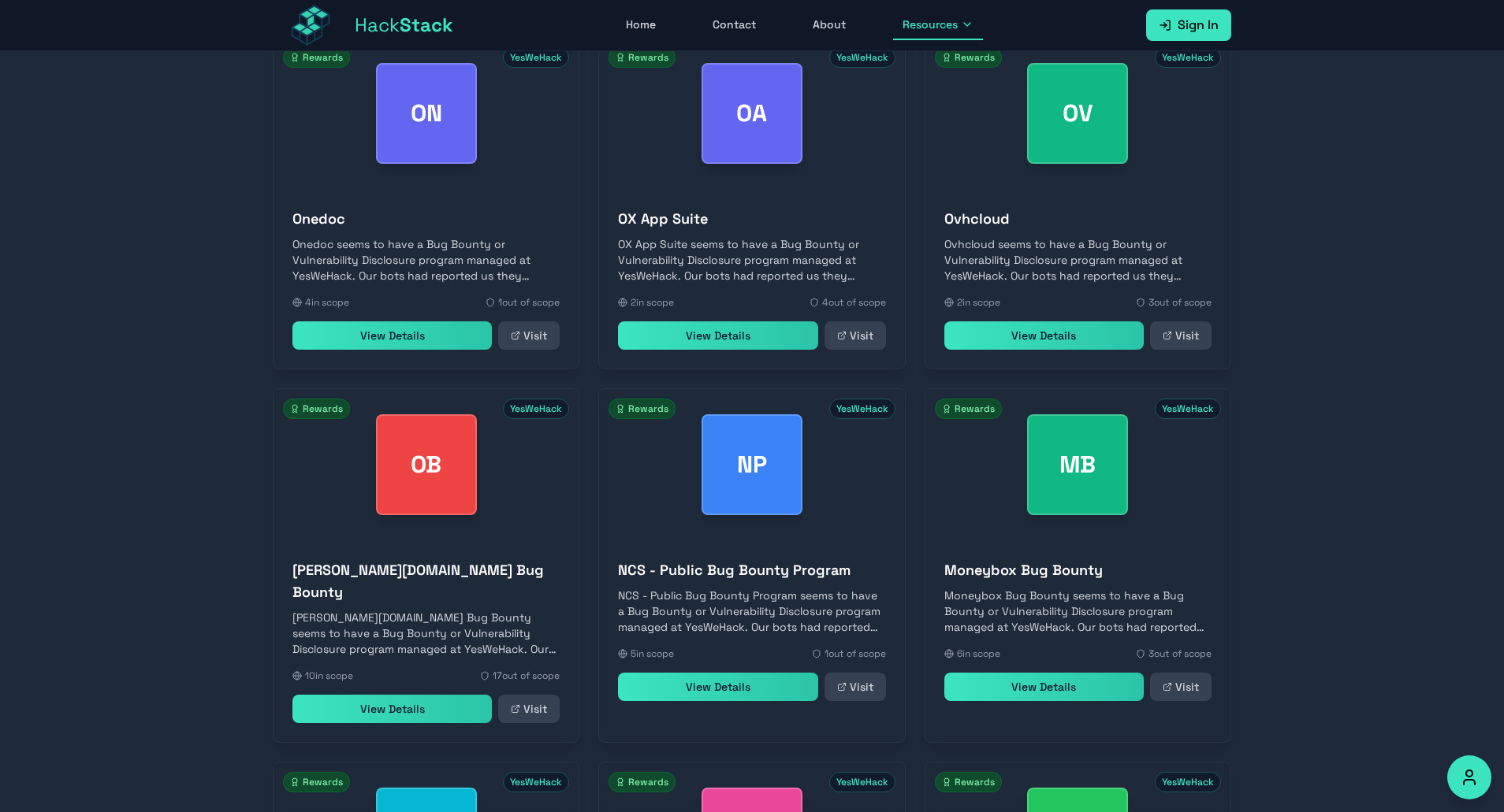
scroll to position [5220, 0]
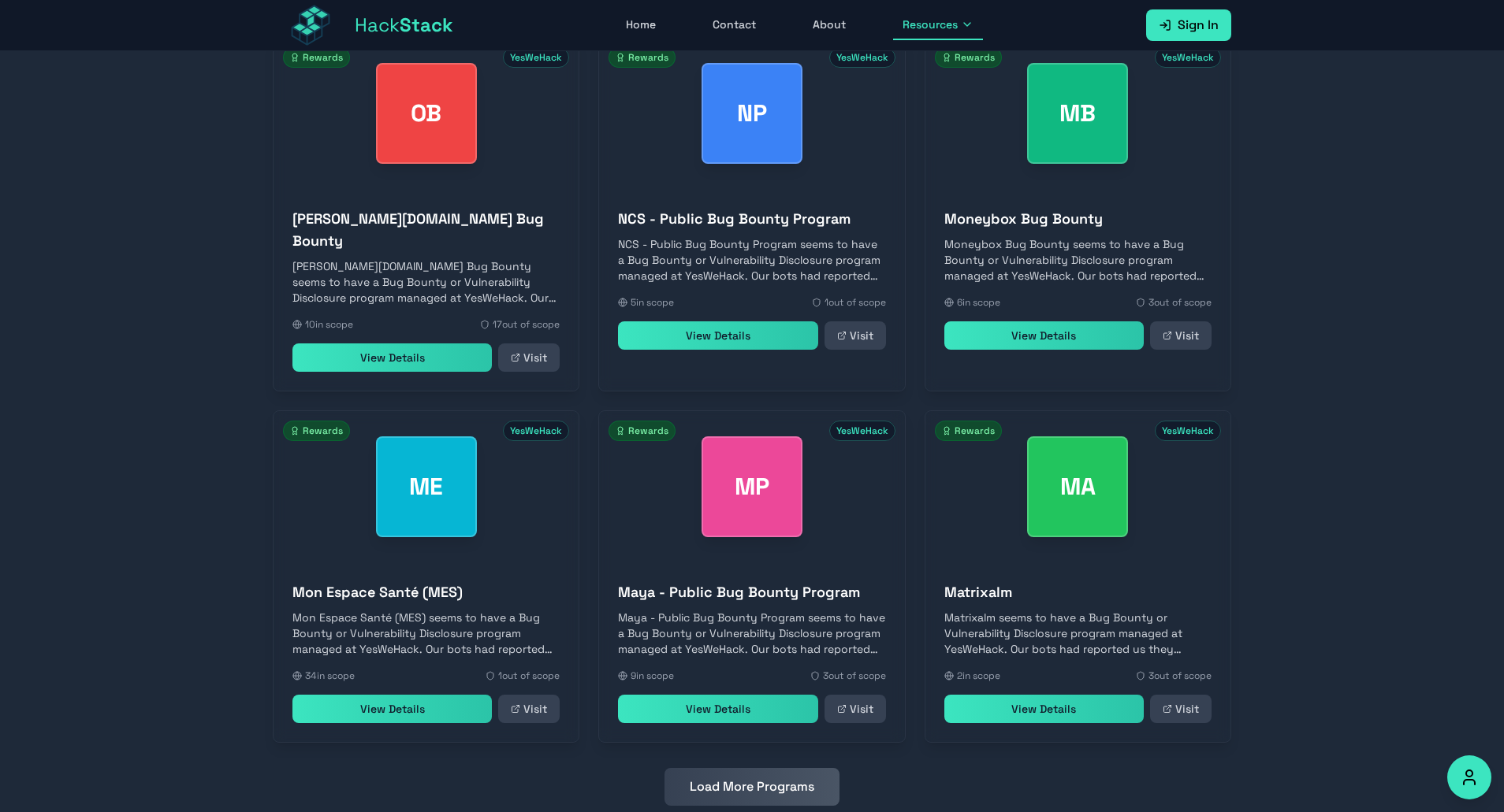
click at [741, 768] on button "Load More Programs" at bounding box center [752, 786] width 175 height 38
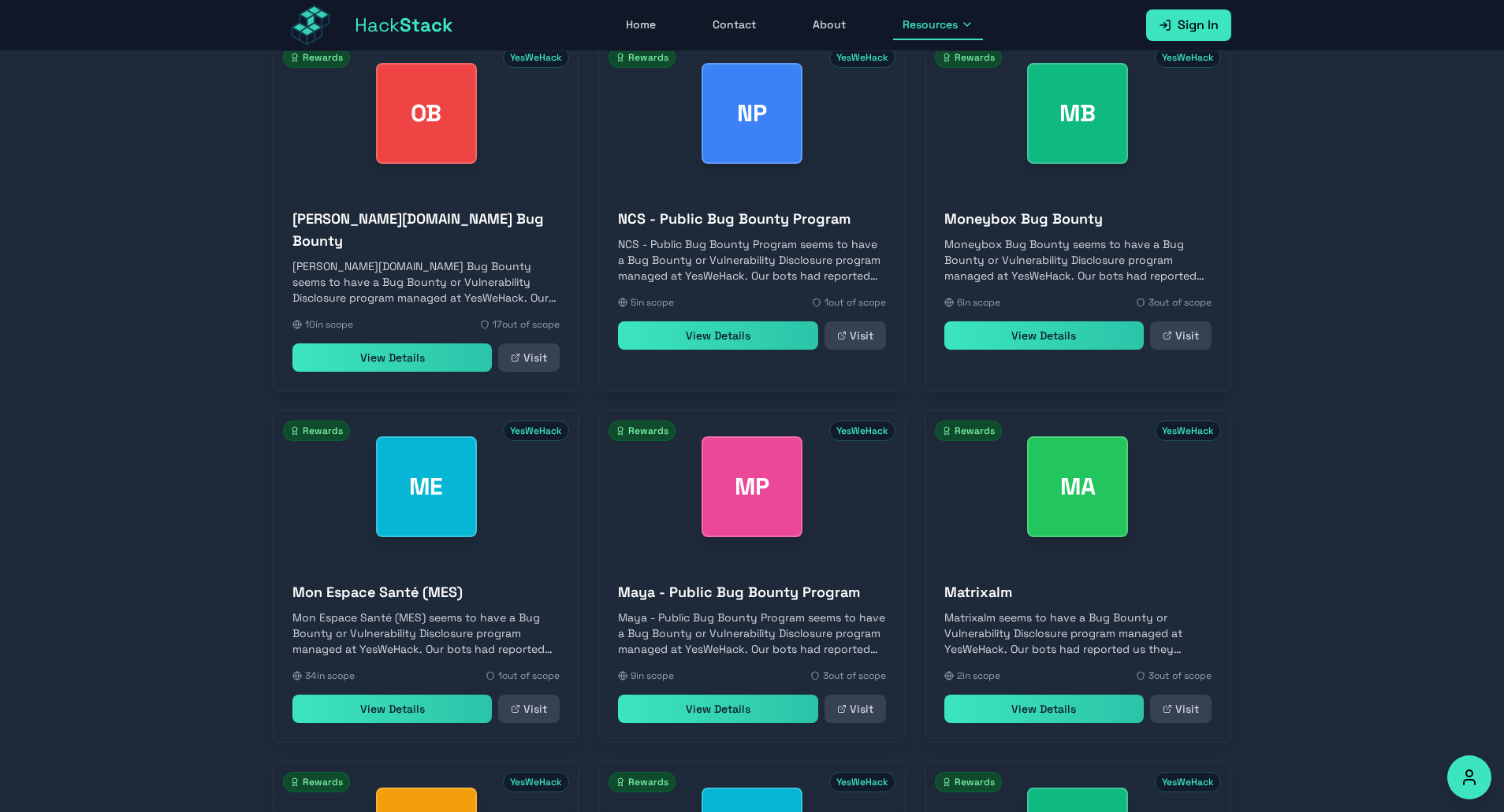
scroll to position [5966, 0]
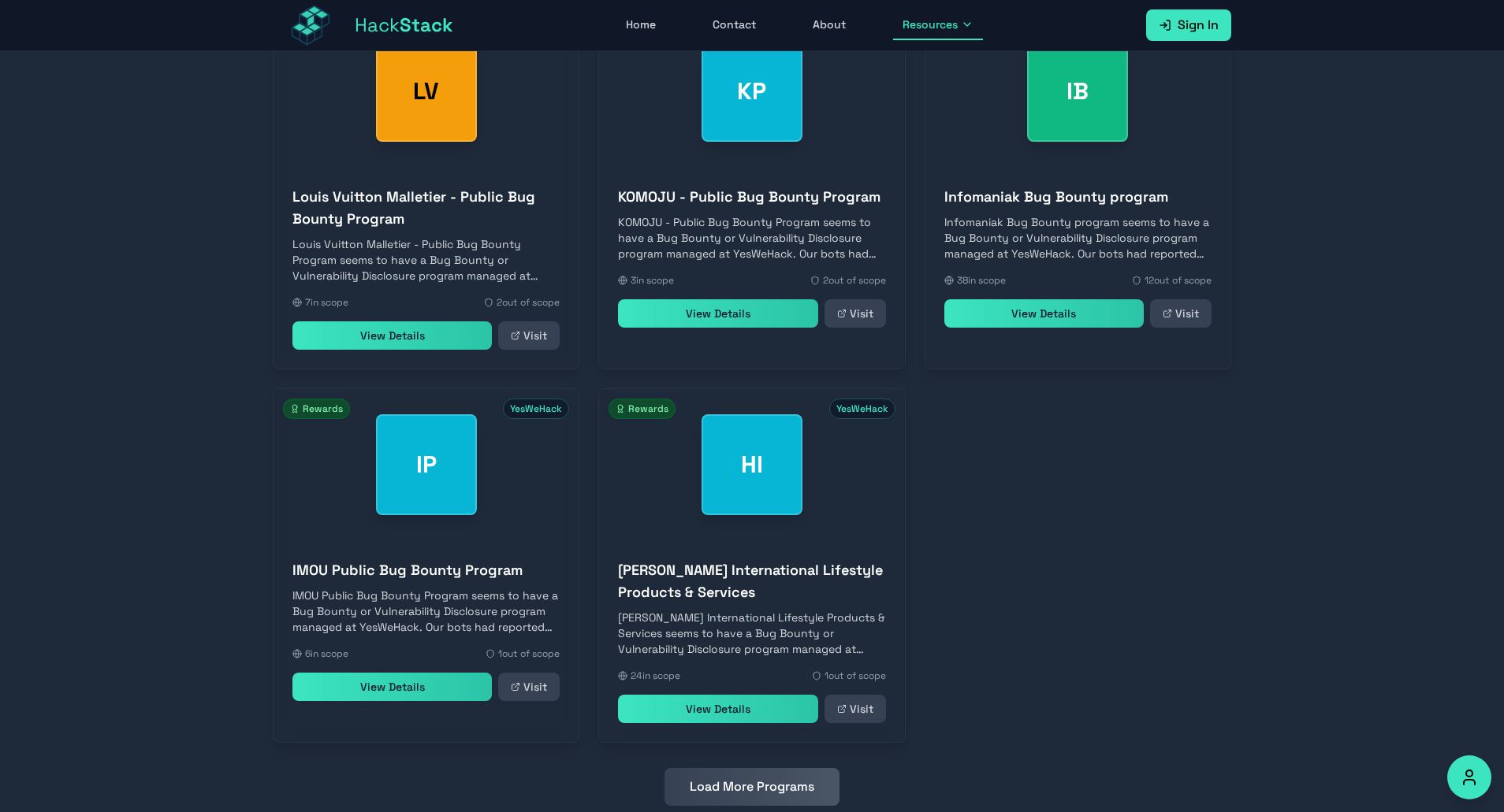
click at [741, 768] on button "Load More Programs" at bounding box center [752, 786] width 175 height 38
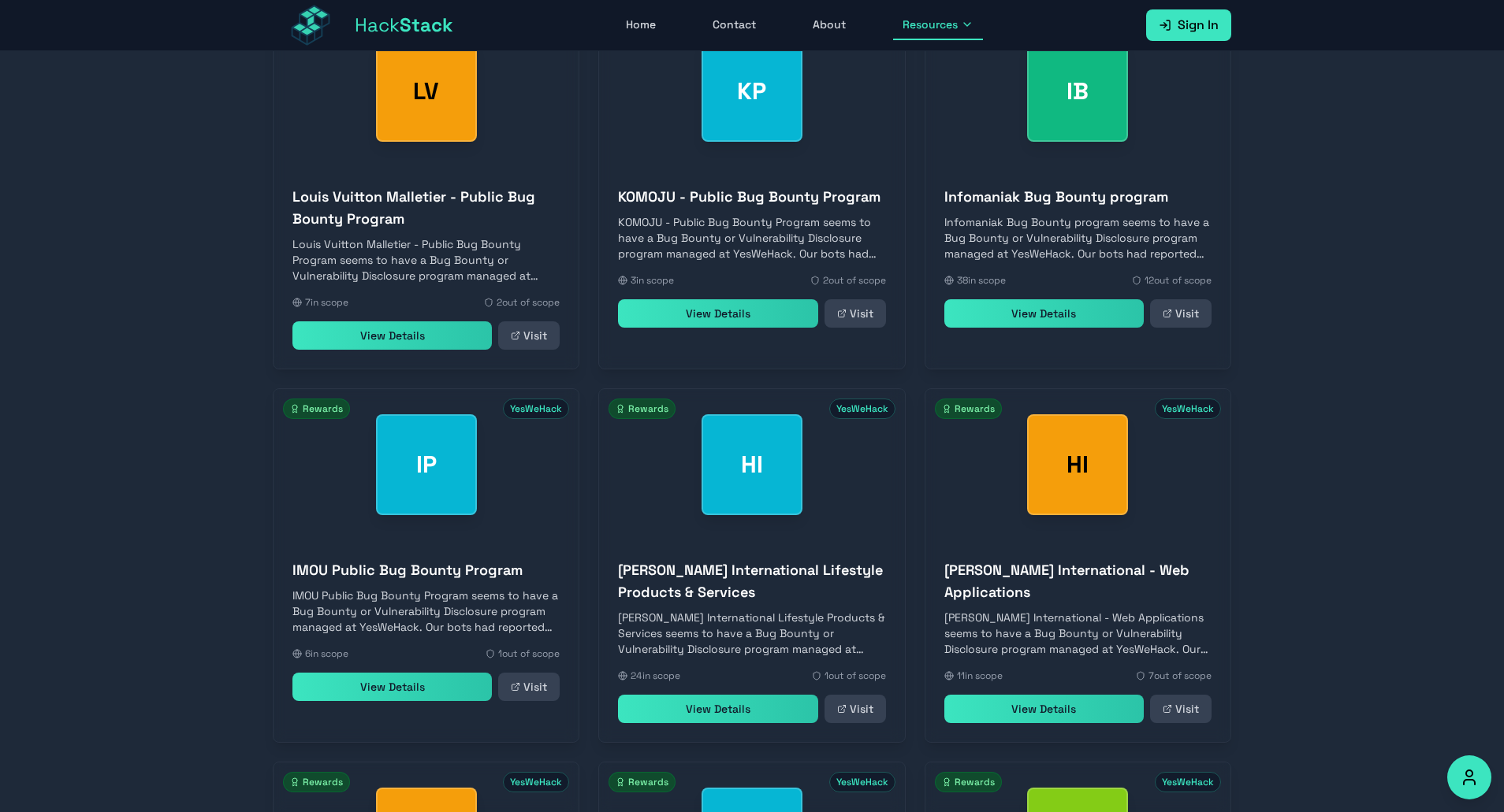
scroll to position [6691, 0]
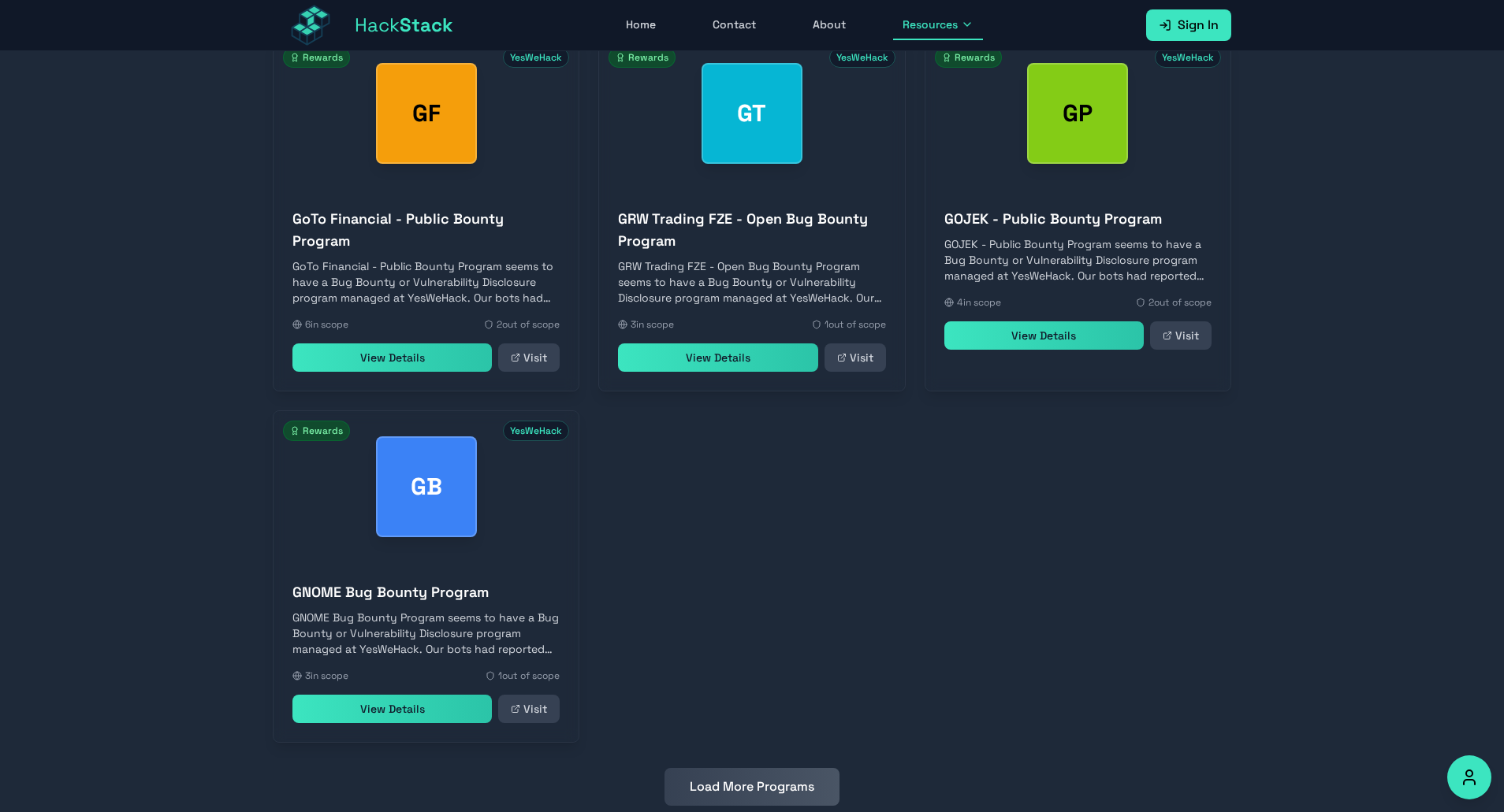
click at [741, 768] on button "Load More Programs" at bounding box center [752, 786] width 175 height 38
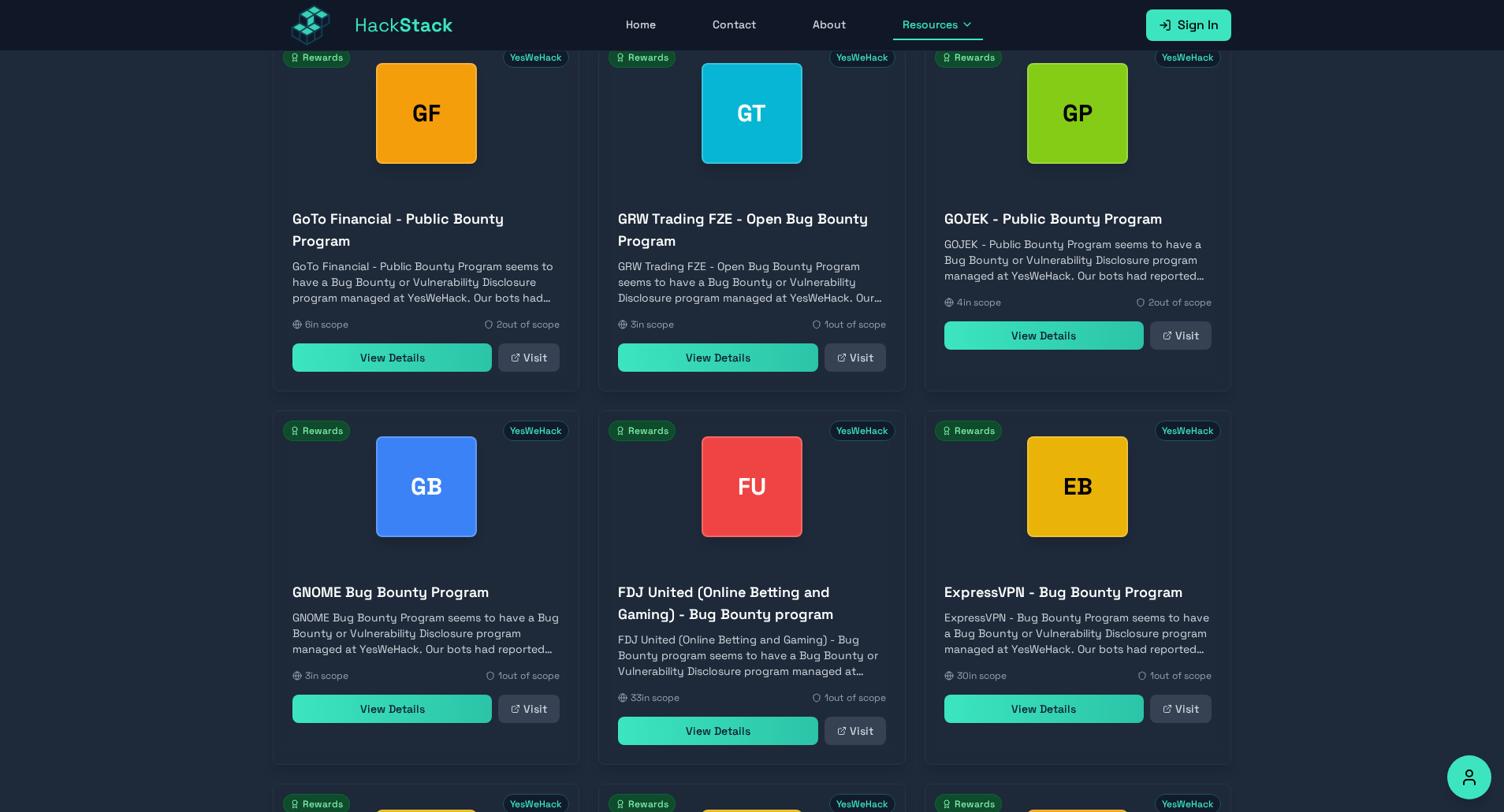
scroll to position [7064, 0]
